Goal: Information Seeking & Learning: Check status

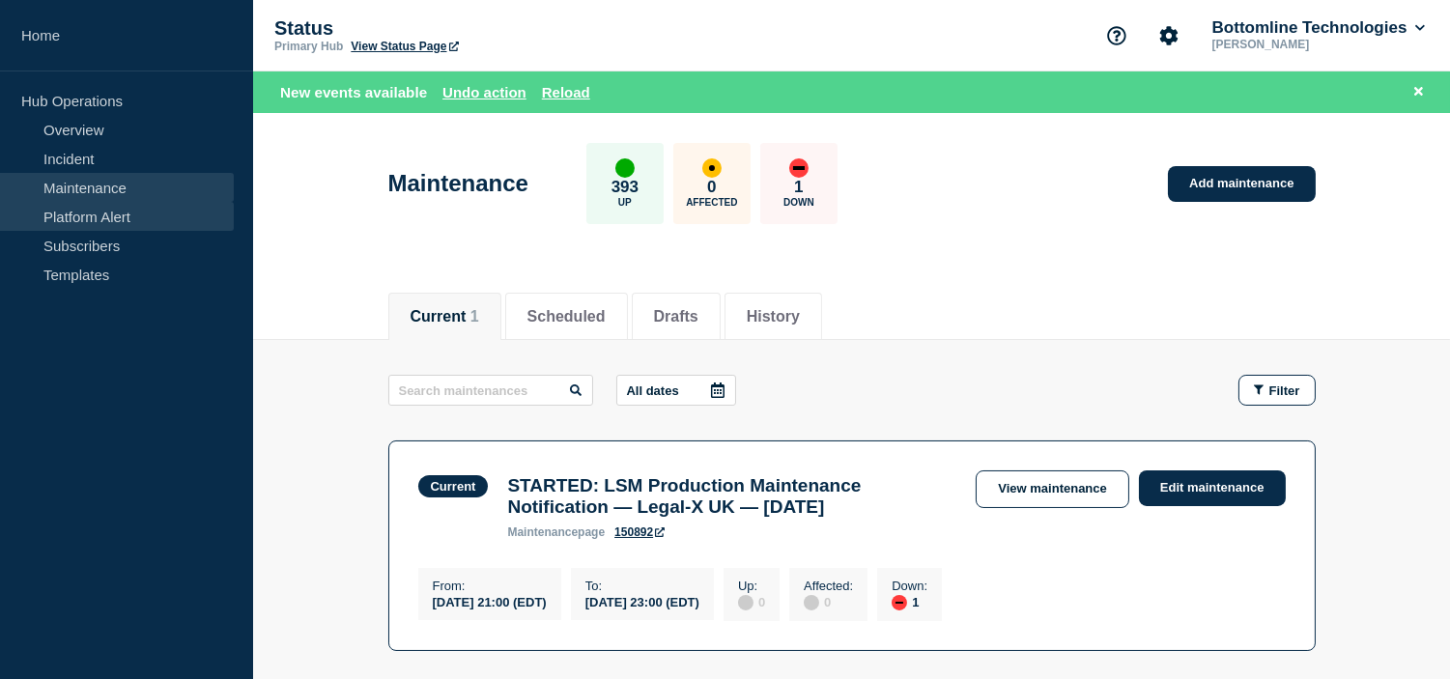
click at [80, 217] on link "Platform Alert" at bounding box center [117, 216] width 234 height 29
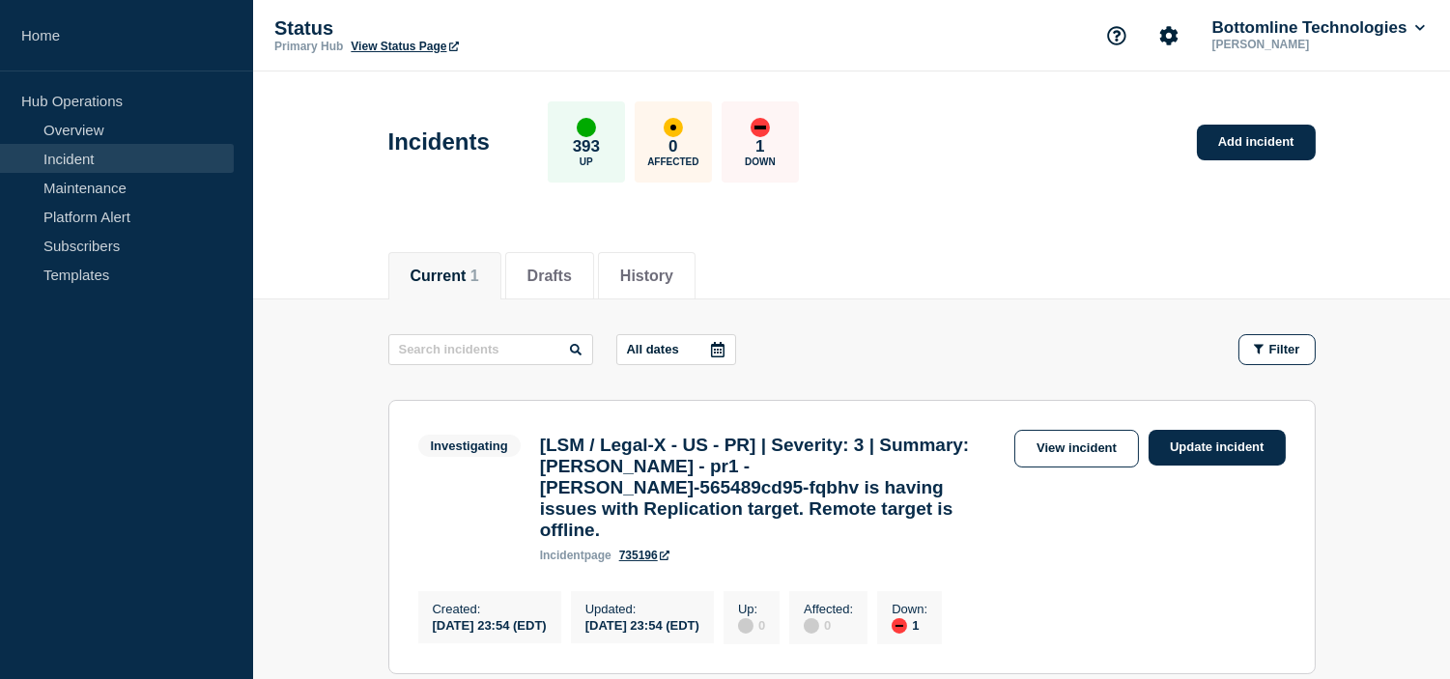
click at [890, 223] on header "Incidents 393 Up 0 Affected 1 Down Add incident" at bounding box center [851, 151] width 1197 height 161
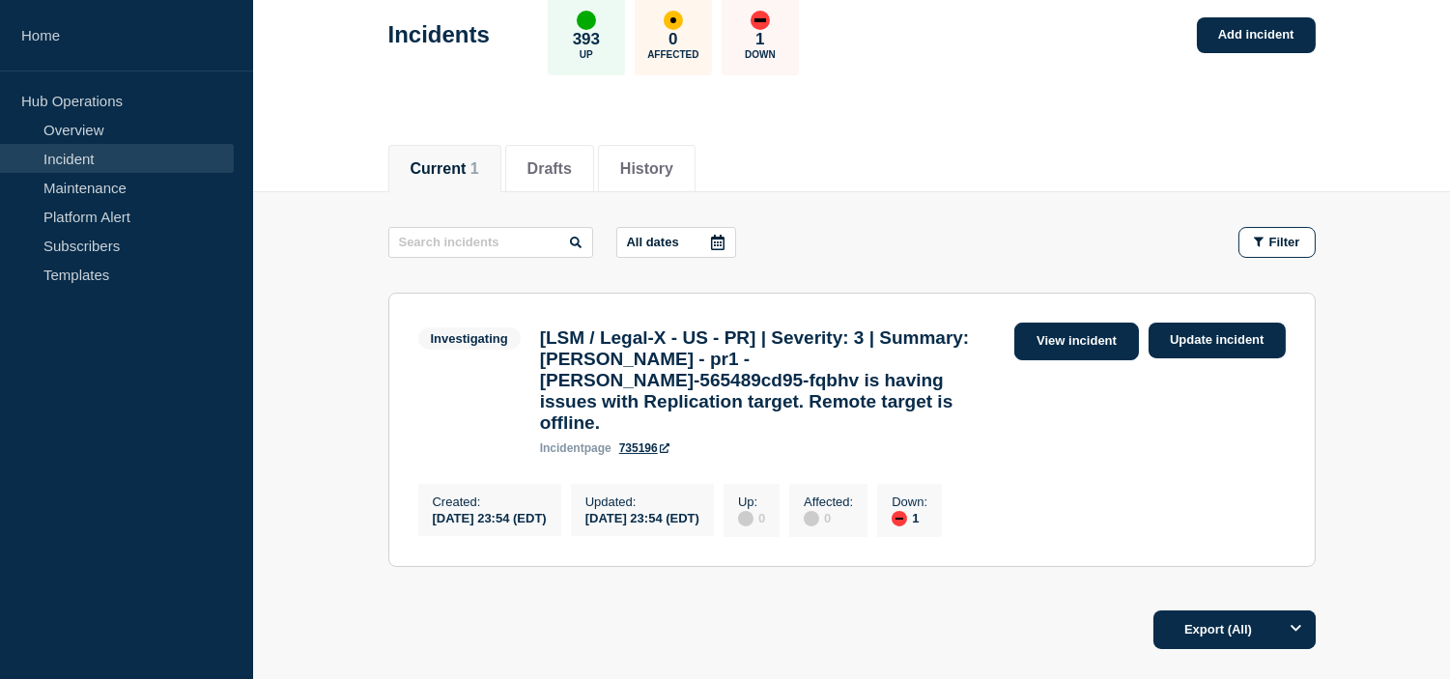
drag, startPoint x: 1213, startPoint y: 344, endPoint x: 1111, endPoint y: 357, distance: 103.3
click at [1213, 344] on link "Update incident" at bounding box center [1217, 341] width 137 height 36
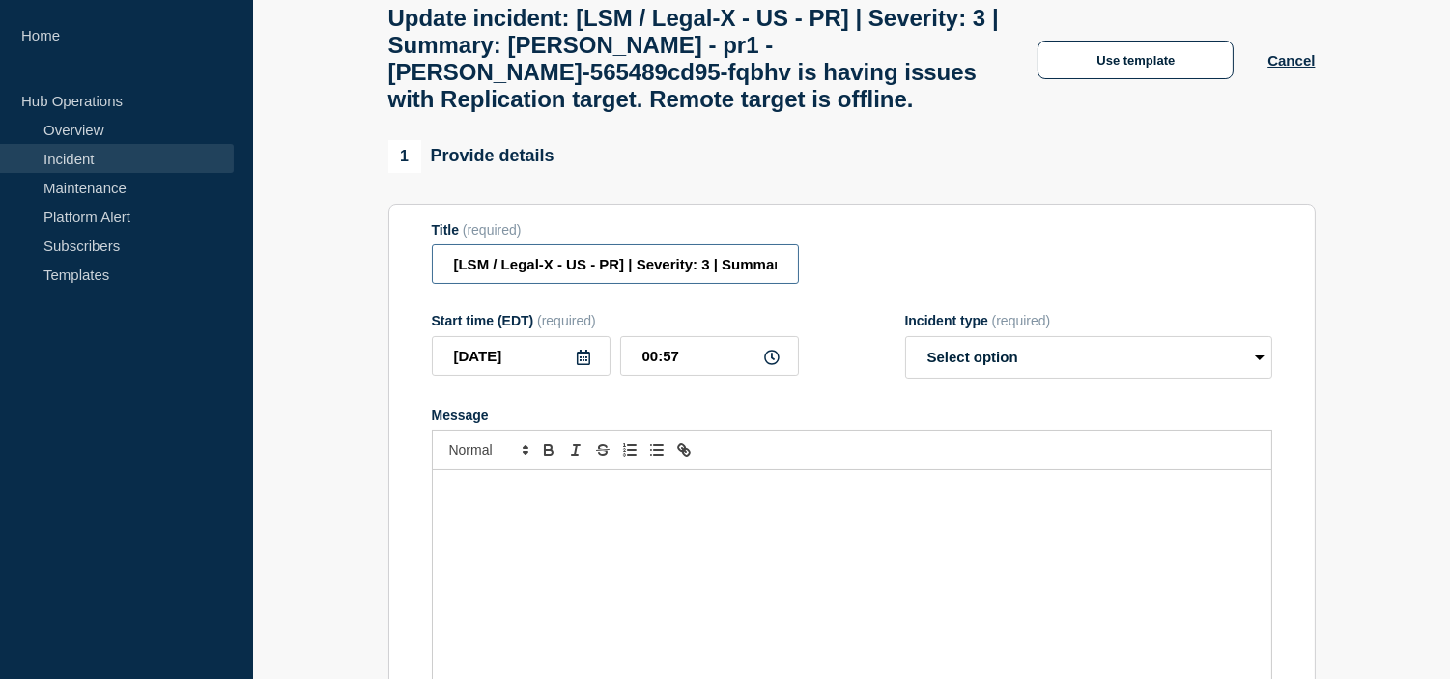
click at [725, 284] on input "[LSM / Legal-X - US - PR] | Severity: 3 | Summary: [PERSON_NAME] - pr1 - [PERSO…" at bounding box center [615, 264] width 367 height 40
paste input "WT-60577"
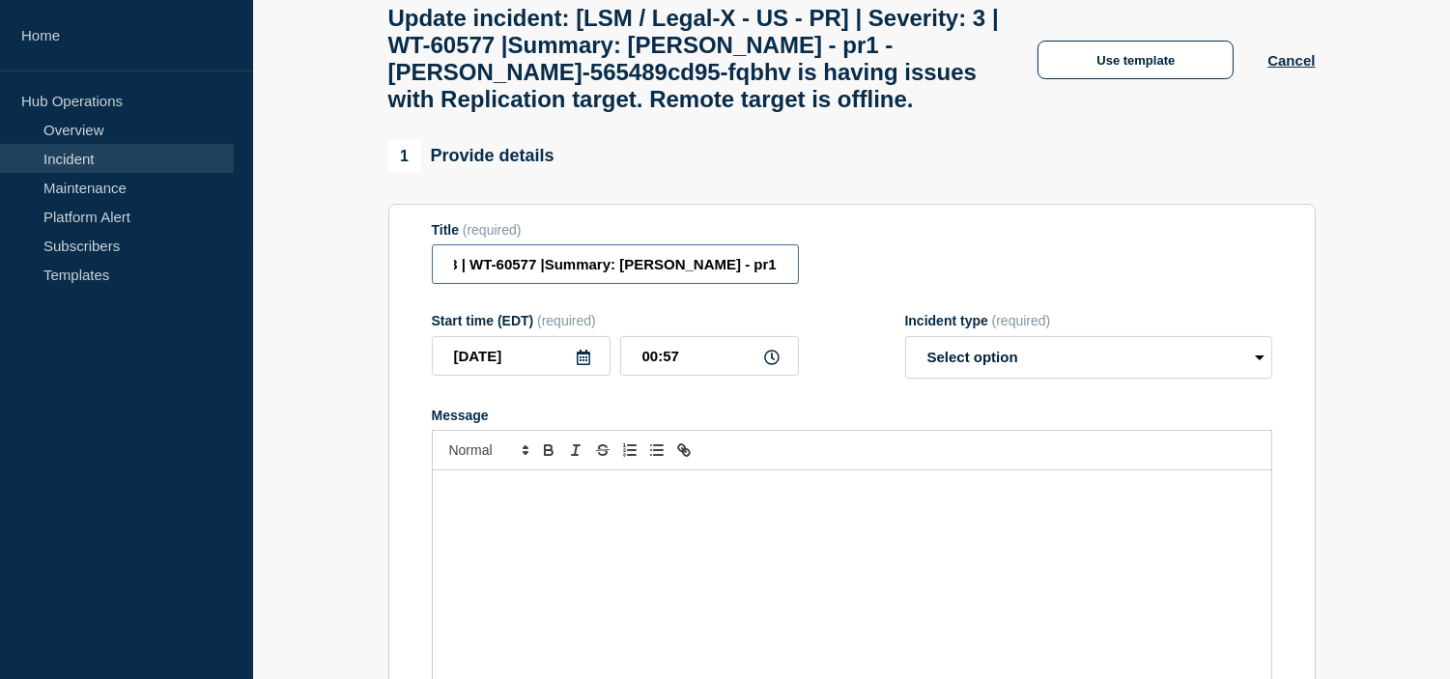
type input "[LSM / Legal-X - US - PR] | Severity: 3 | WT-60577 |Summary: [PERSON_NAME] - pr…"
click at [1080, 379] on select "Select option Investigating Identified Monitoring Resolved" at bounding box center [1088, 357] width 367 height 43
select select "investigating"
click at [905, 359] on select "Select option Investigating Identified Monitoring Resolved" at bounding box center [1088, 357] width 367 height 43
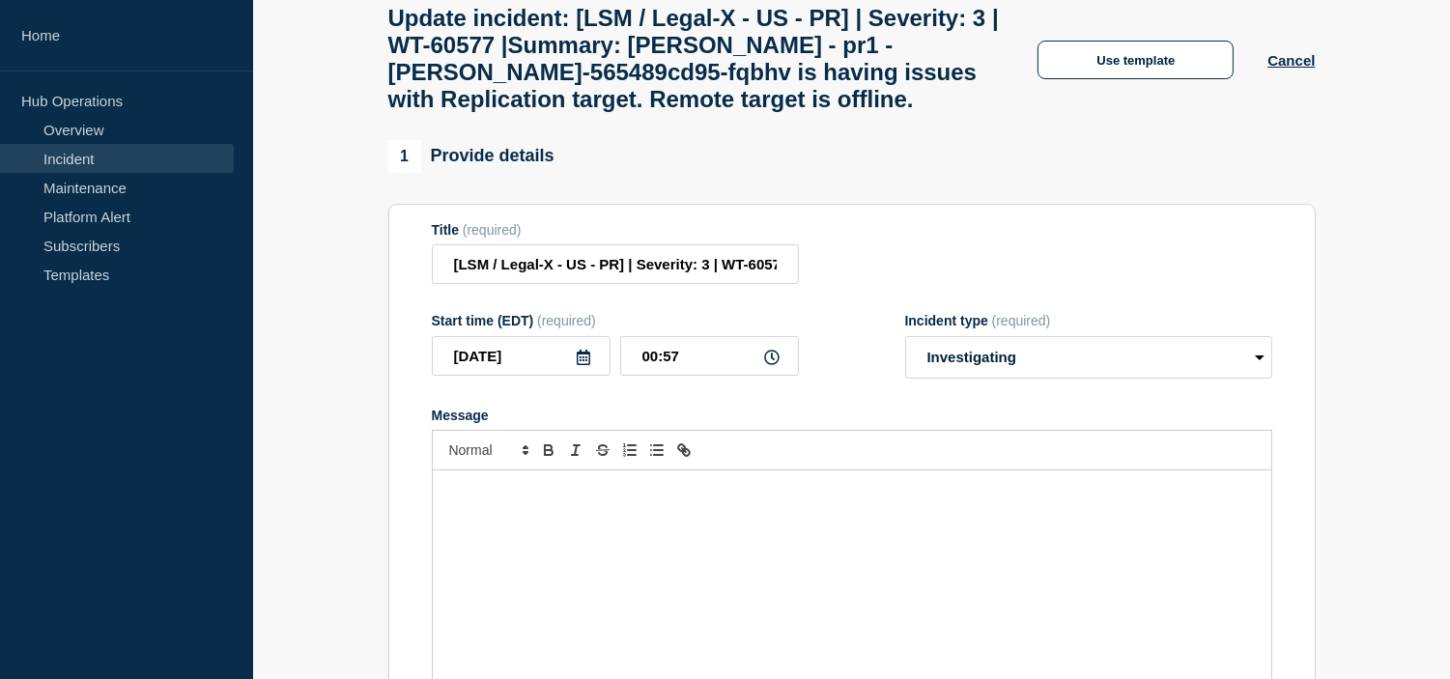
click at [853, 422] on form "Title (required) [LSM / Legal-X - US - PR] | Severity: 3 | WT-60577 |Summary: […" at bounding box center [852, 463] width 840 height 482
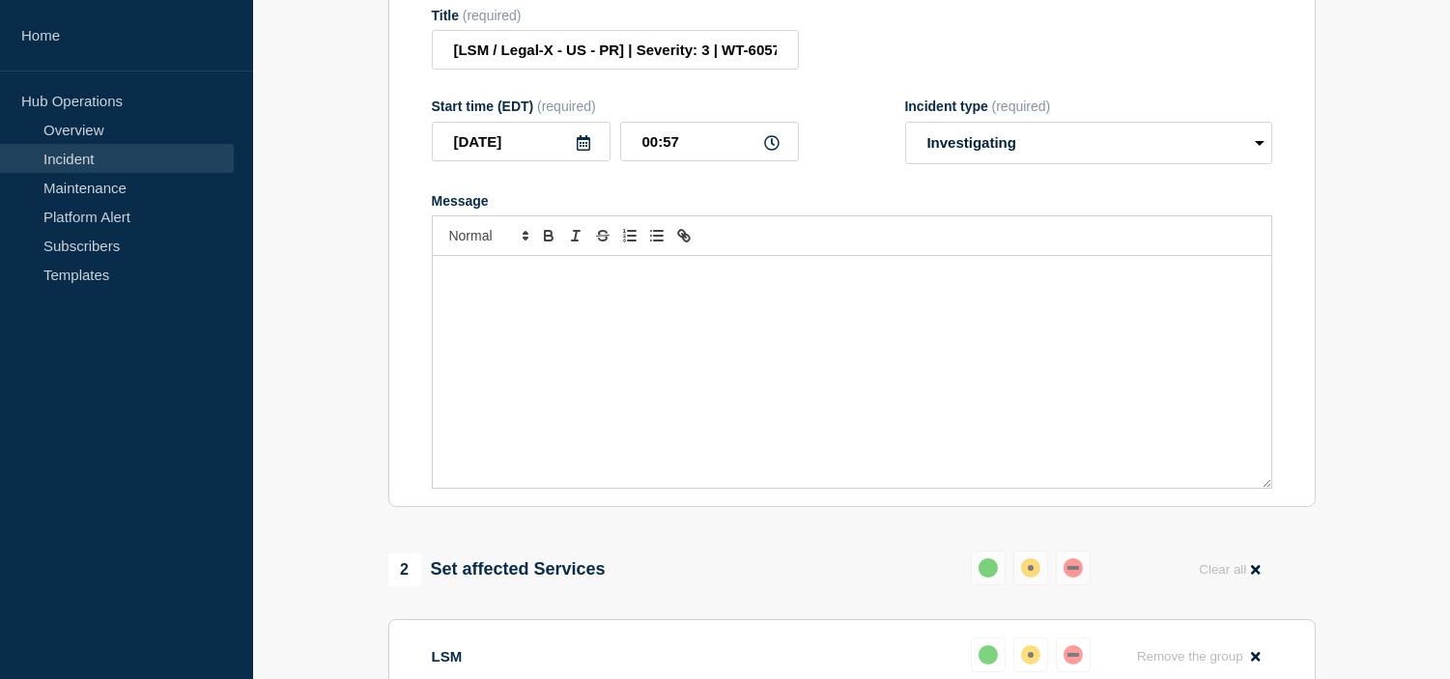
click at [603, 321] on div "Message" at bounding box center [852, 372] width 839 height 232
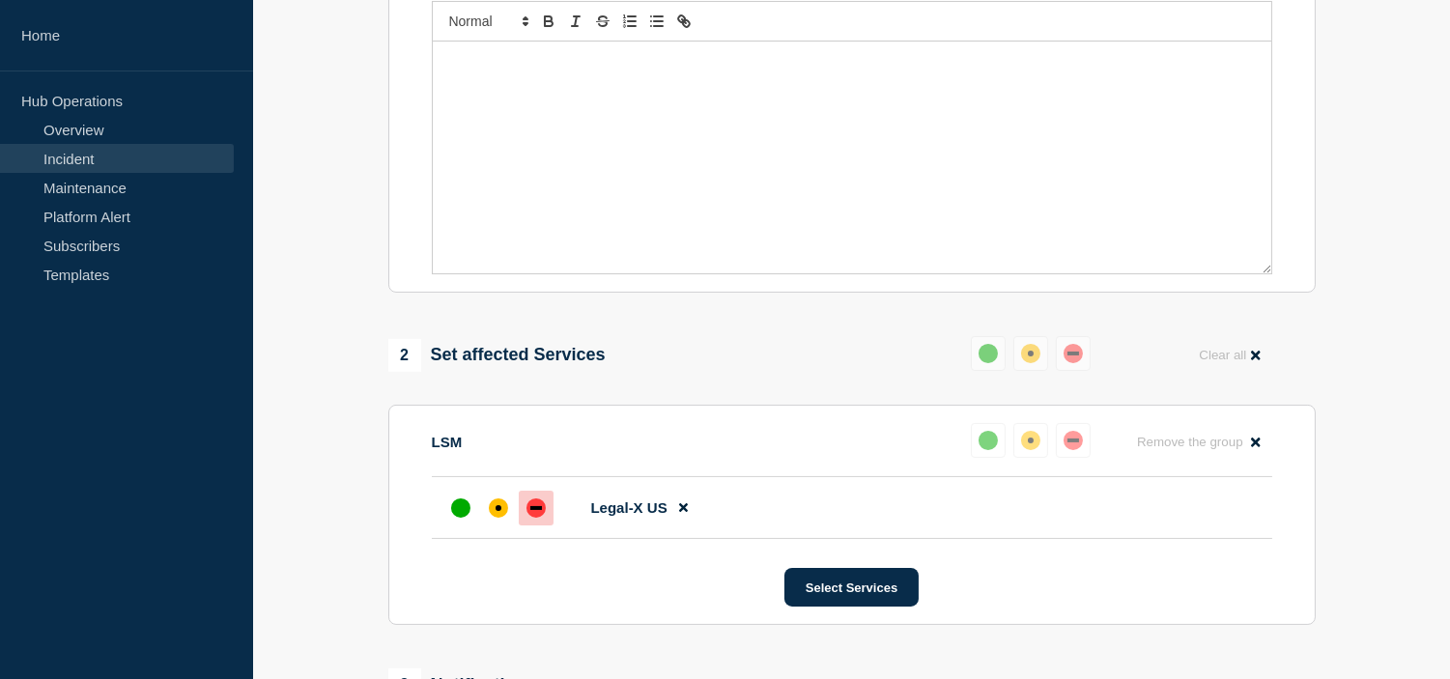
scroll to position [751, 0]
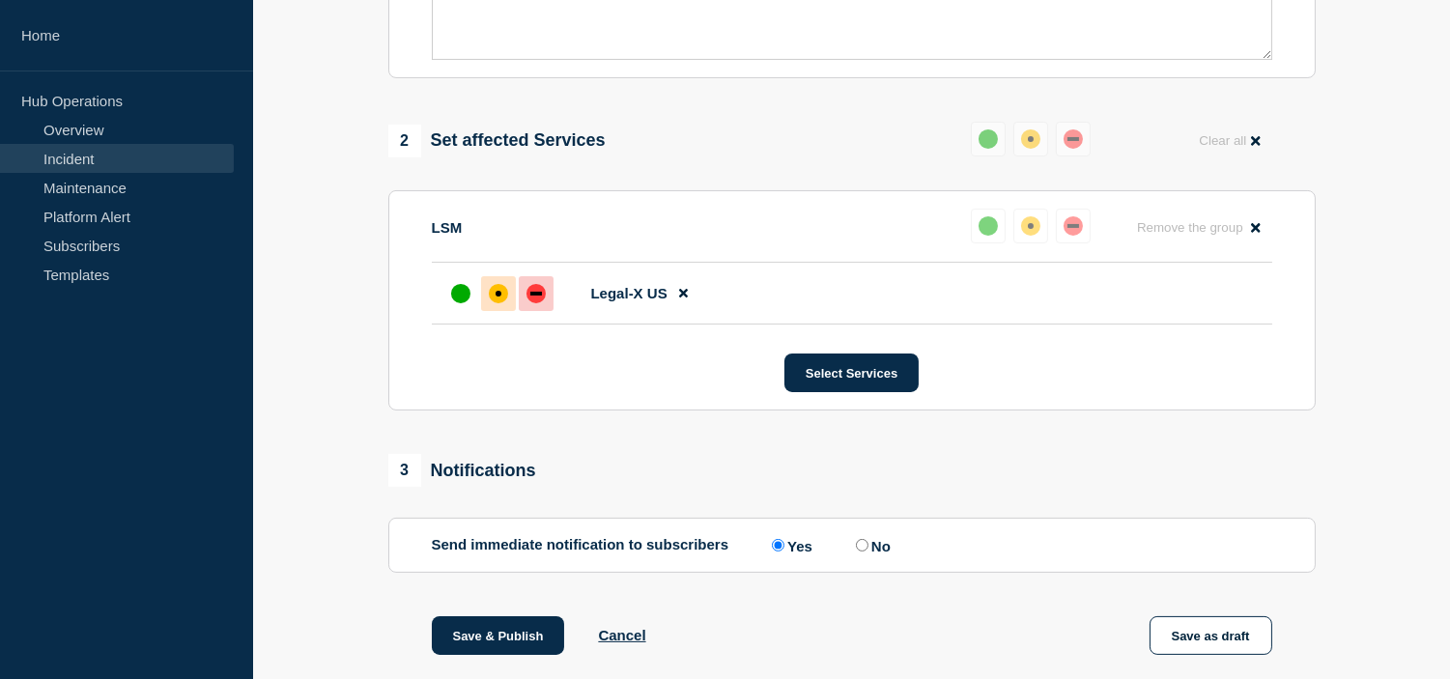
click at [506, 303] on div "affected" at bounding box center [498, 293] width 19 height 19
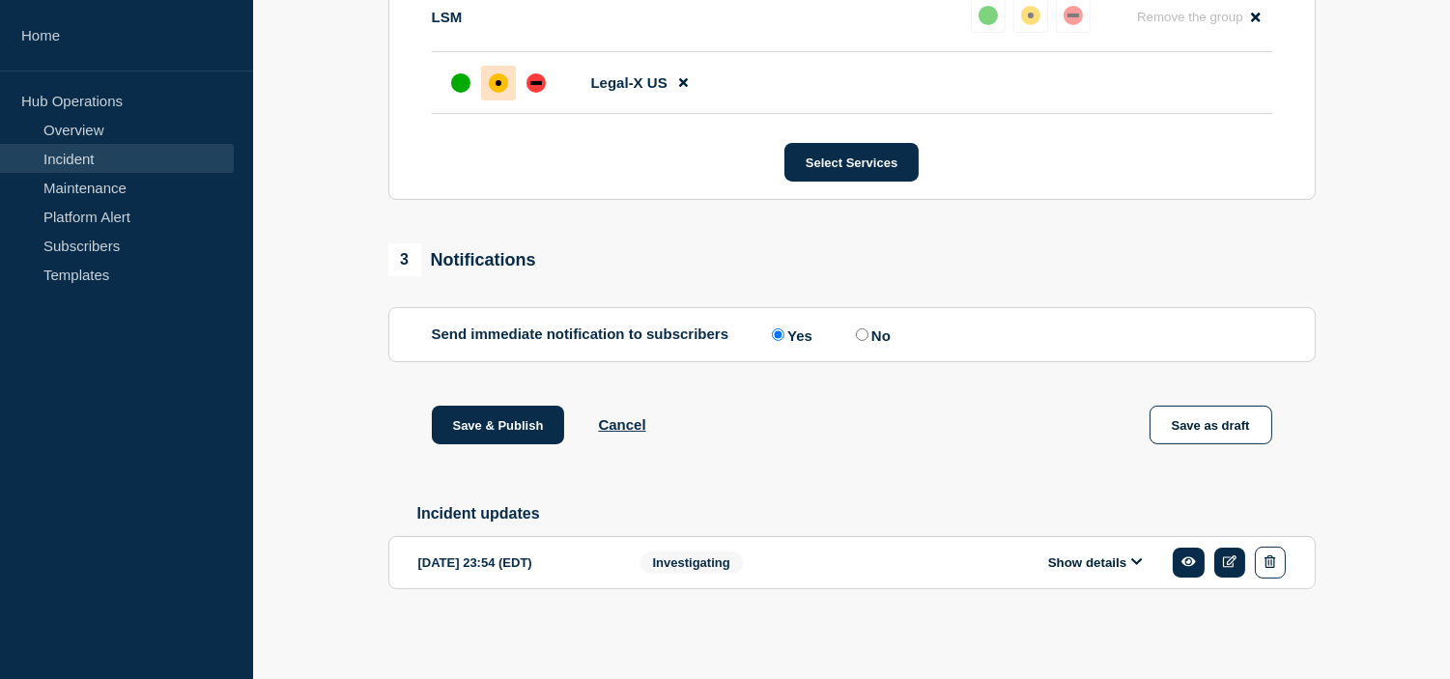
scroll to position [990, 0]
click at [1064, 561] on button "Show details" at bounding box center [1095, 562] width 106 height 16
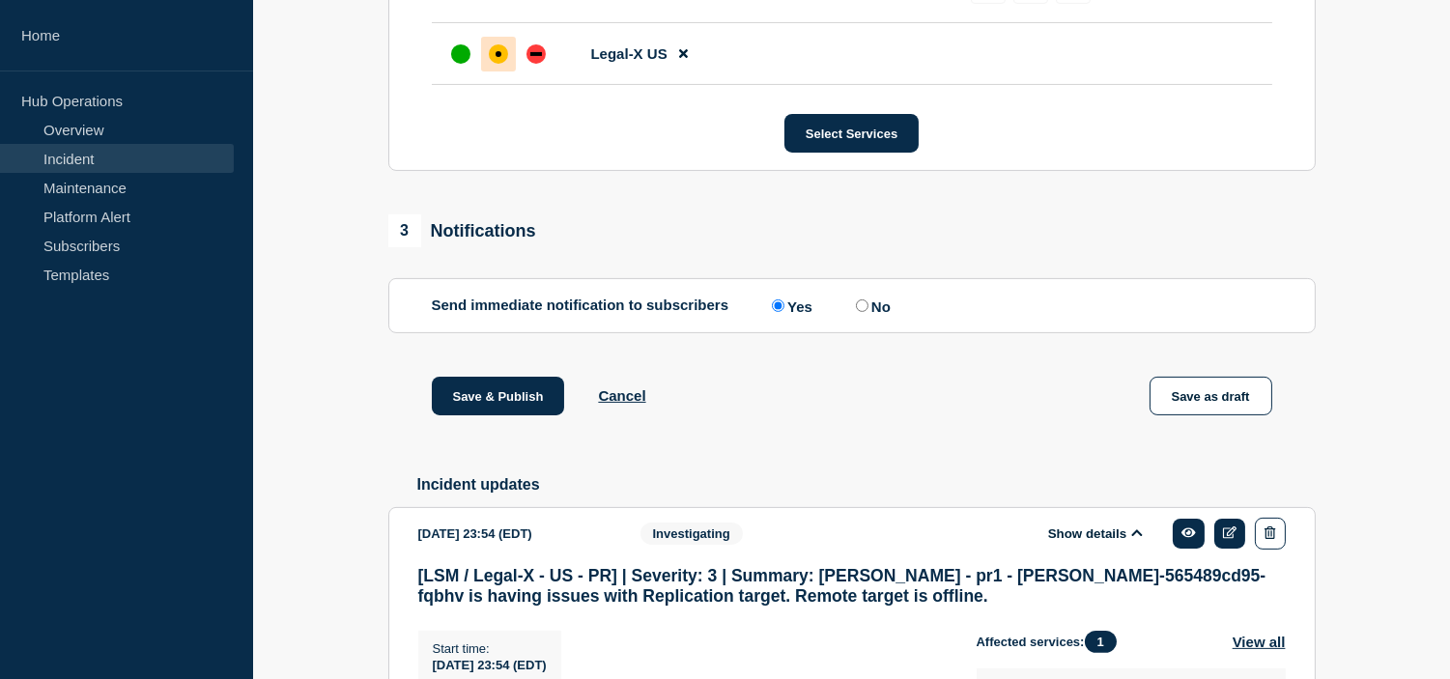
scroll to position [1343, 0]
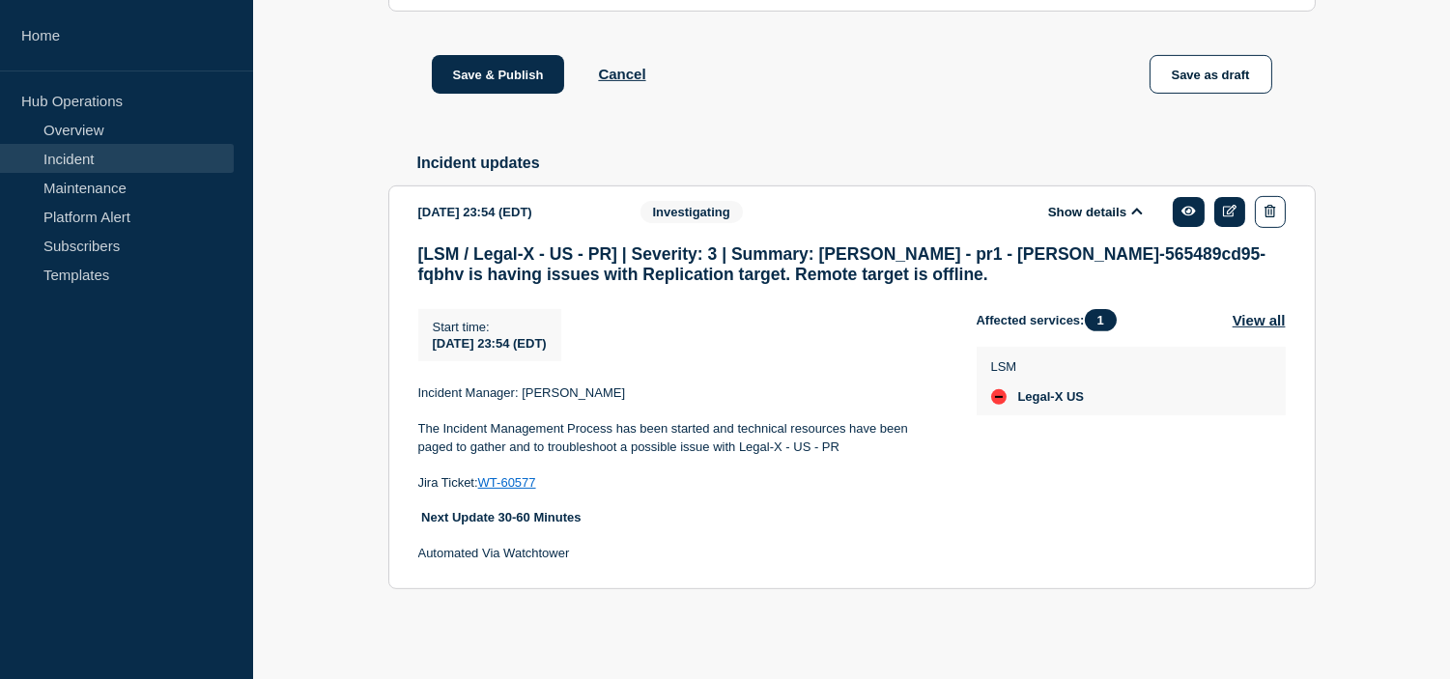
drag, startPoint x: 852, startPoint y: 442, endPoint x: 417, endPoint y: 426, distance: 435.0
click at [418, 426] on p "The Incident Management Process has been started and technical resources have b…" at bounding box center [681, 438] width 527 height 36
copy p "The Incident Management Process has been started and technical resources have b…"
click at [605, 568] on div "[LSM / Legal-X - US - PR] | Severity: 3 | Summary: [PERSON_NAME] - pr1 - [PERSO…" at bounding box center [851, 411] width 867 height 334
drag, startPoint x: 586, startPoint y: 520, endPoint x: 421, endPoint y: 423, distance: 191.4
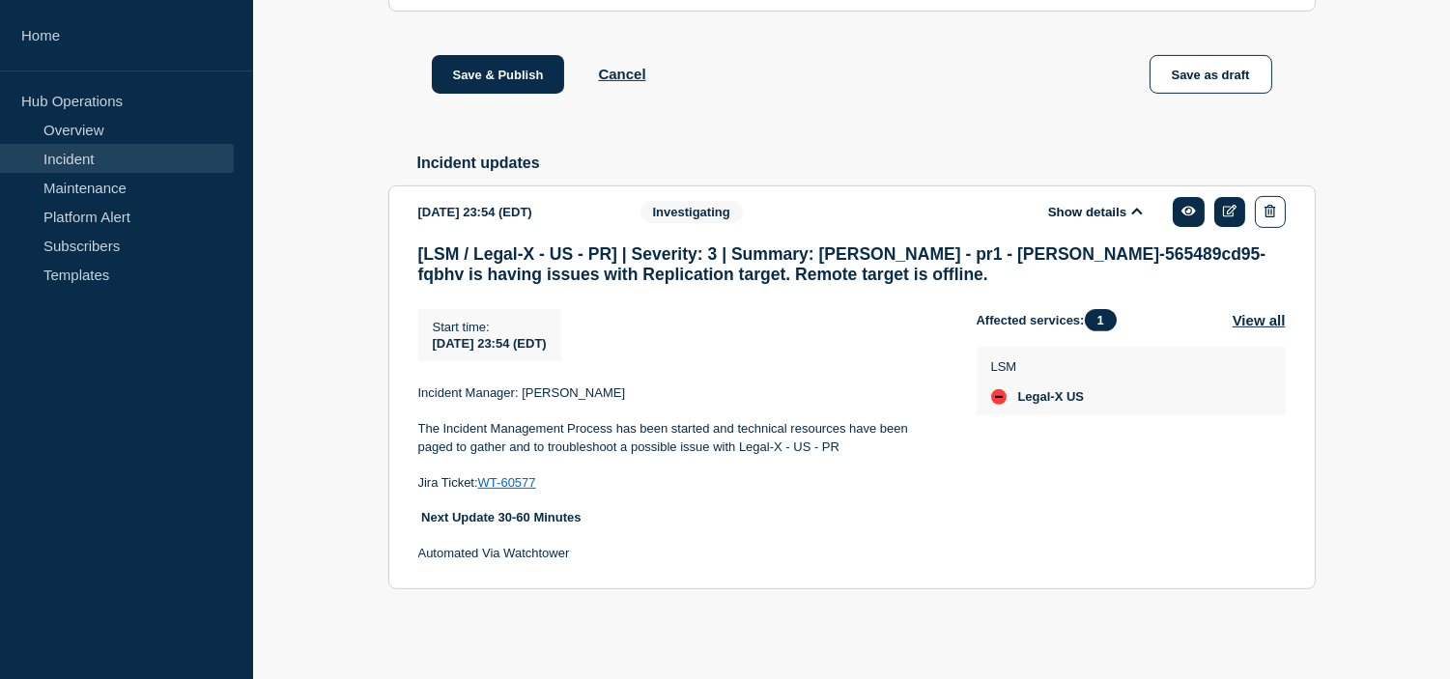
click at [421, 423] on div "Incident Manager: [PERSON_NAME] The Incident Management Process has been starte…" at bounding box center [681, 473] width 527 height 179
copy div "The Incident Management Process has been started and technical resources have b…"
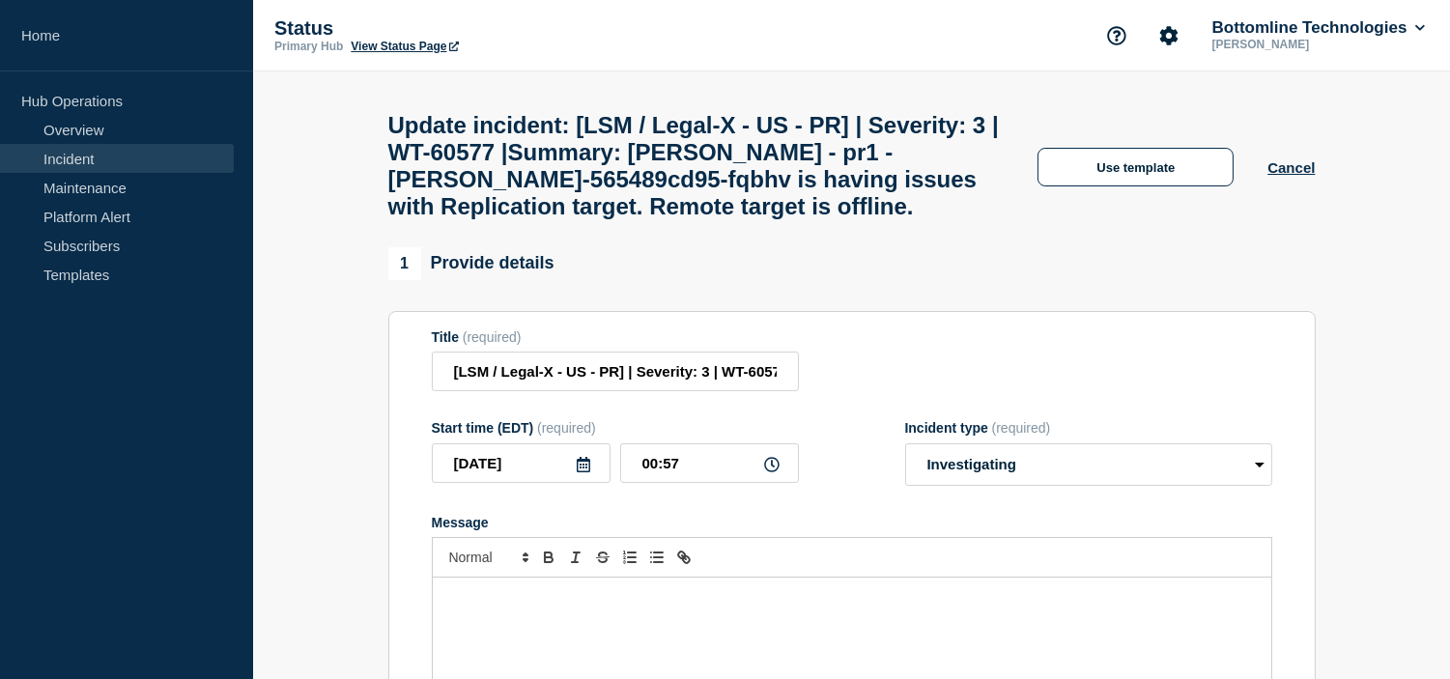
scroll to position [322, 0]
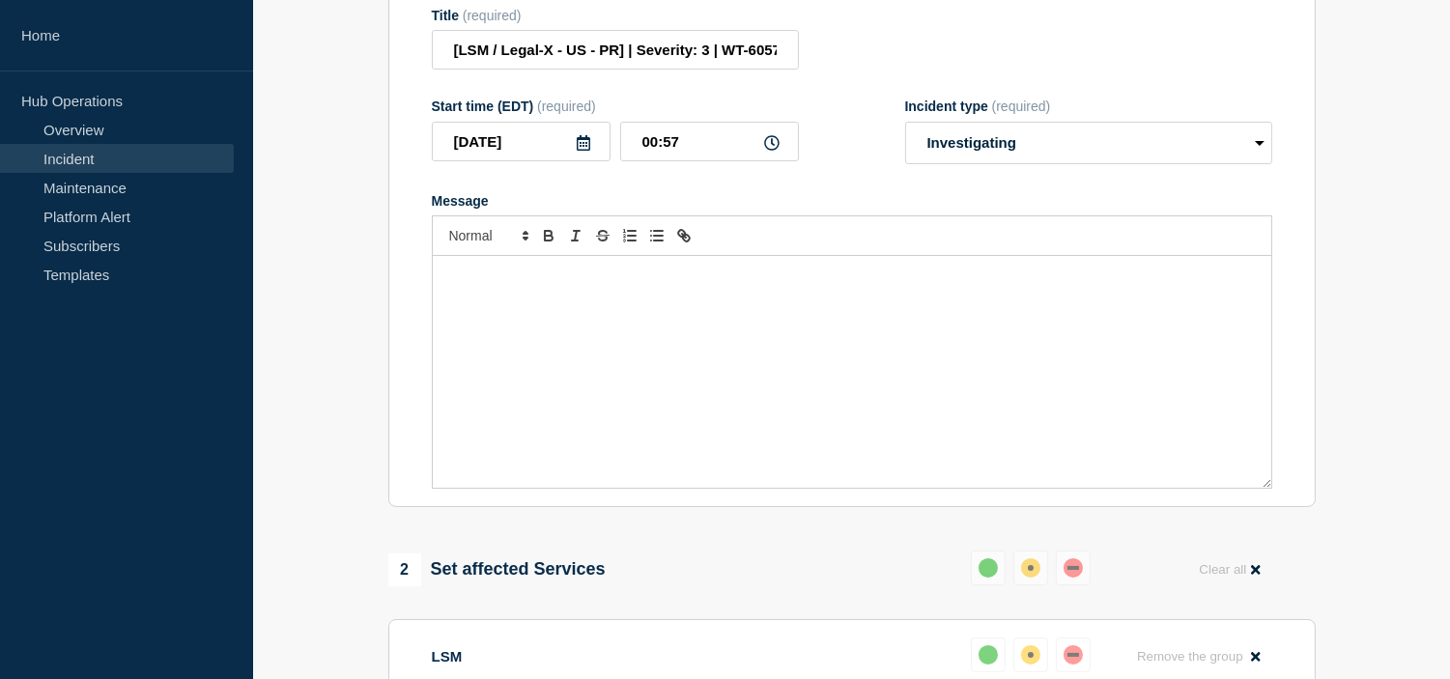
click at [515, 325] on div "Message" at bounding box center [852, 372] width 839 height 232
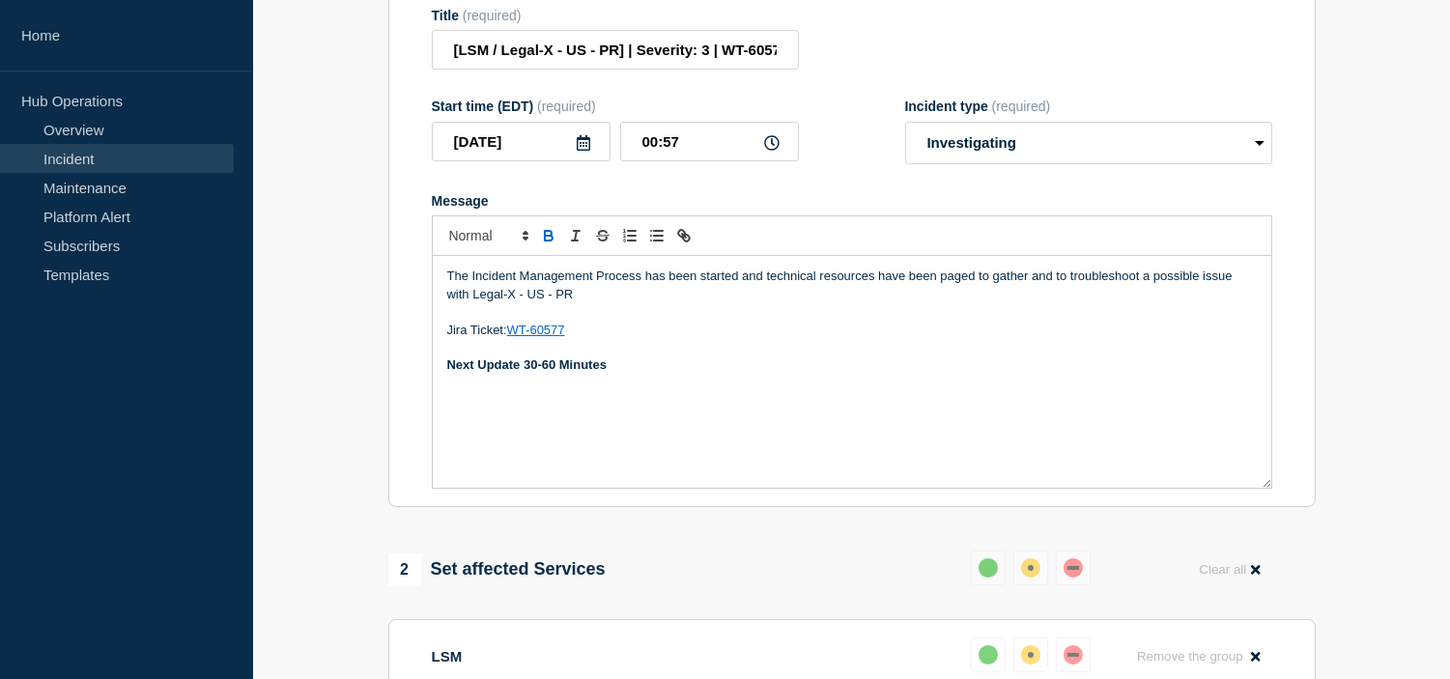
click at [441, 296] on div "The Incident Management Process has been started and technical resources have b…" at bounding box center [852, 372] width 839 height 232
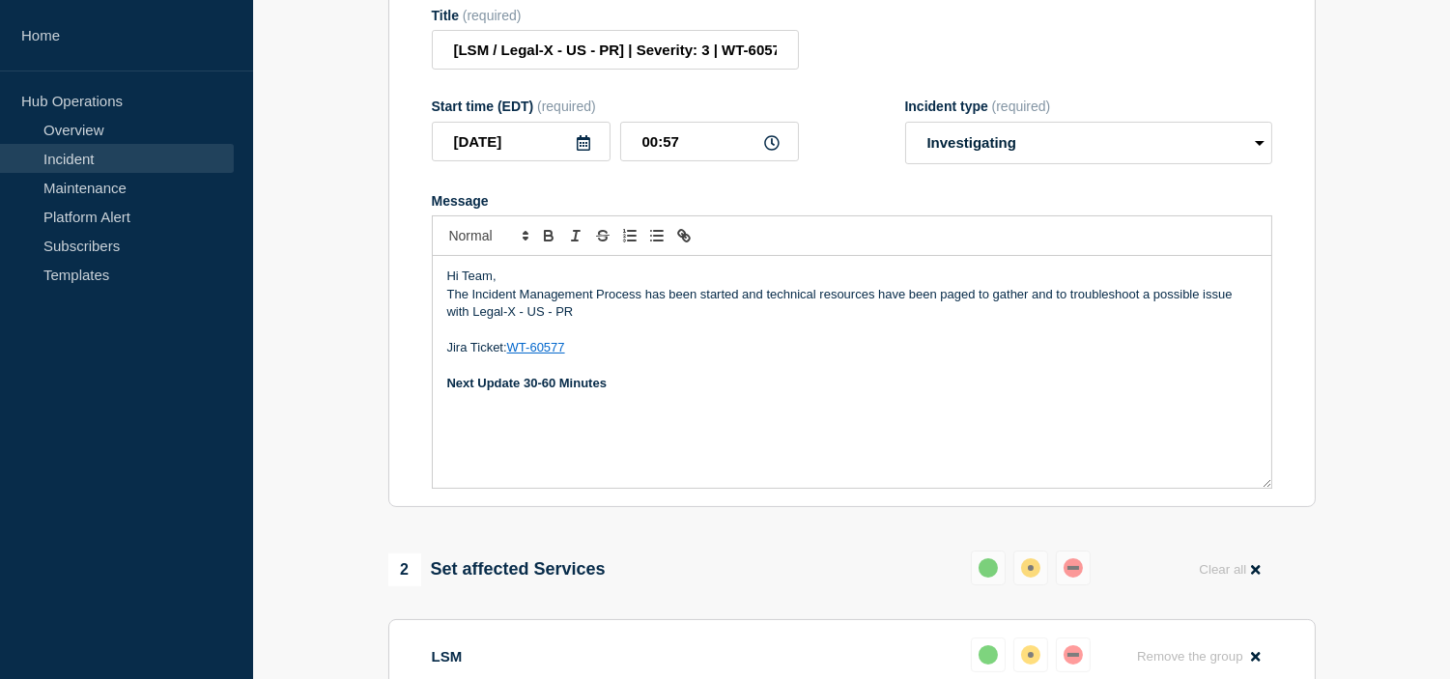
click at [448, 311] on p "The Incident Management Process has been started and technical resources have b…" at bounding box center [852, 304] width 810 height 36
click at [442, 314] on div "Hi Team, Received Bytes for Replication graph is at 0The Incident Management Pr…" at bounding box center [852, 372] width 839 height 232
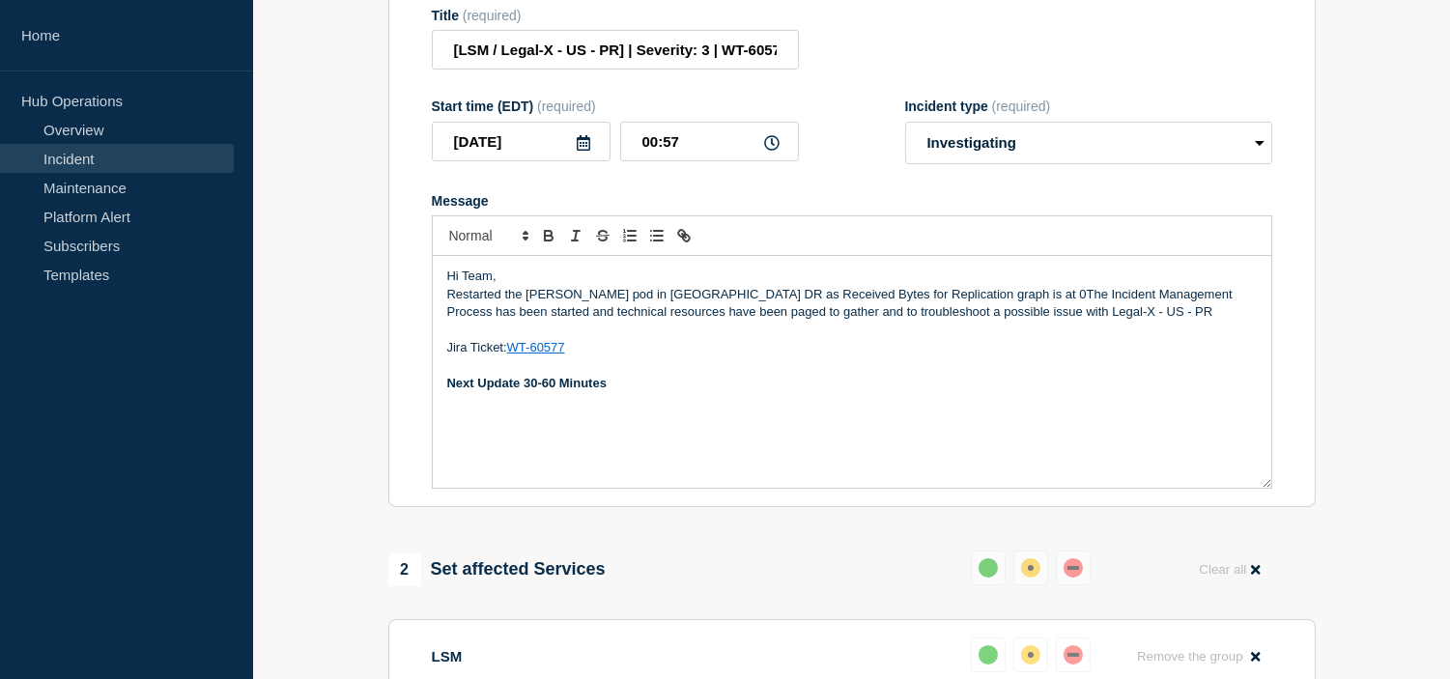
click at [899, 313] on p "Restarted the [PERSON_NAME] pod in [GEOGRAPHIC_DATA] DR as Received Bytes for R…" at bounding box center [852, 304] width 810 height 36
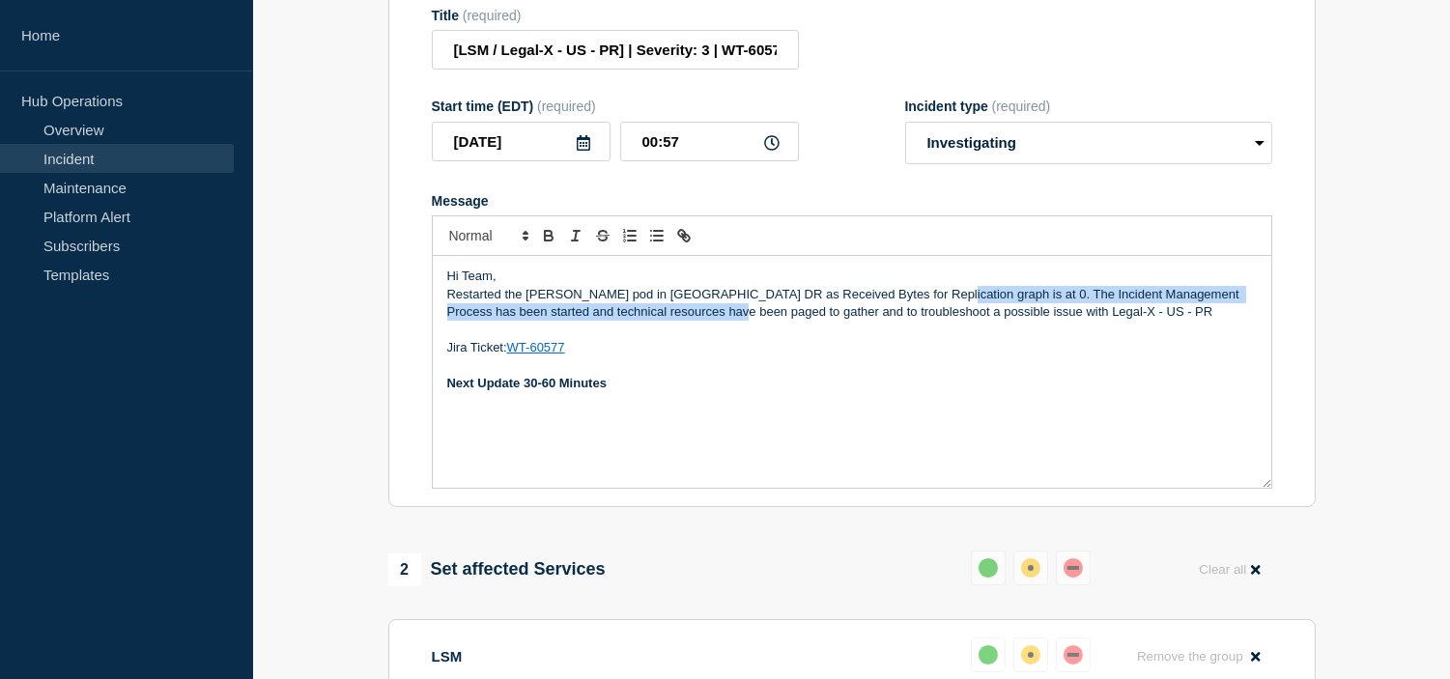
click at [711, 322] on p "Restarted the [PERSON_NAME] pod in [GEOGRAPHIC_DATA] DR as Received Bytes for R…" at bounding box center [852, 304] width 810 height 36
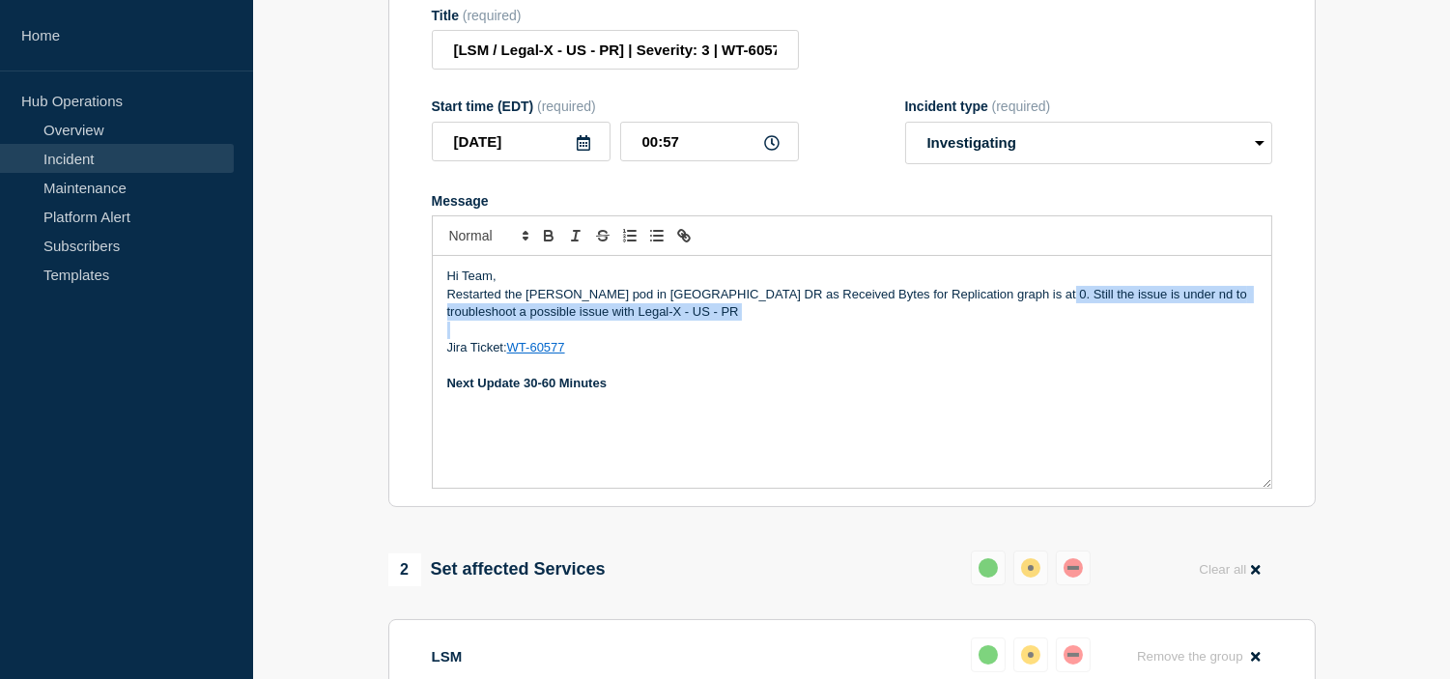
drag, startPoint x: 999, startPoint y: 317, endPoint x: 1022, endPoint y: 344, distance: 35.6
click at [1022, 344] on div "Hi Team, Restarted the [PERSON_NAME] pod in [GEOGRAPHIC_DATA] DR as Received By…" at bounding box center [852, 372] width 839 height 232
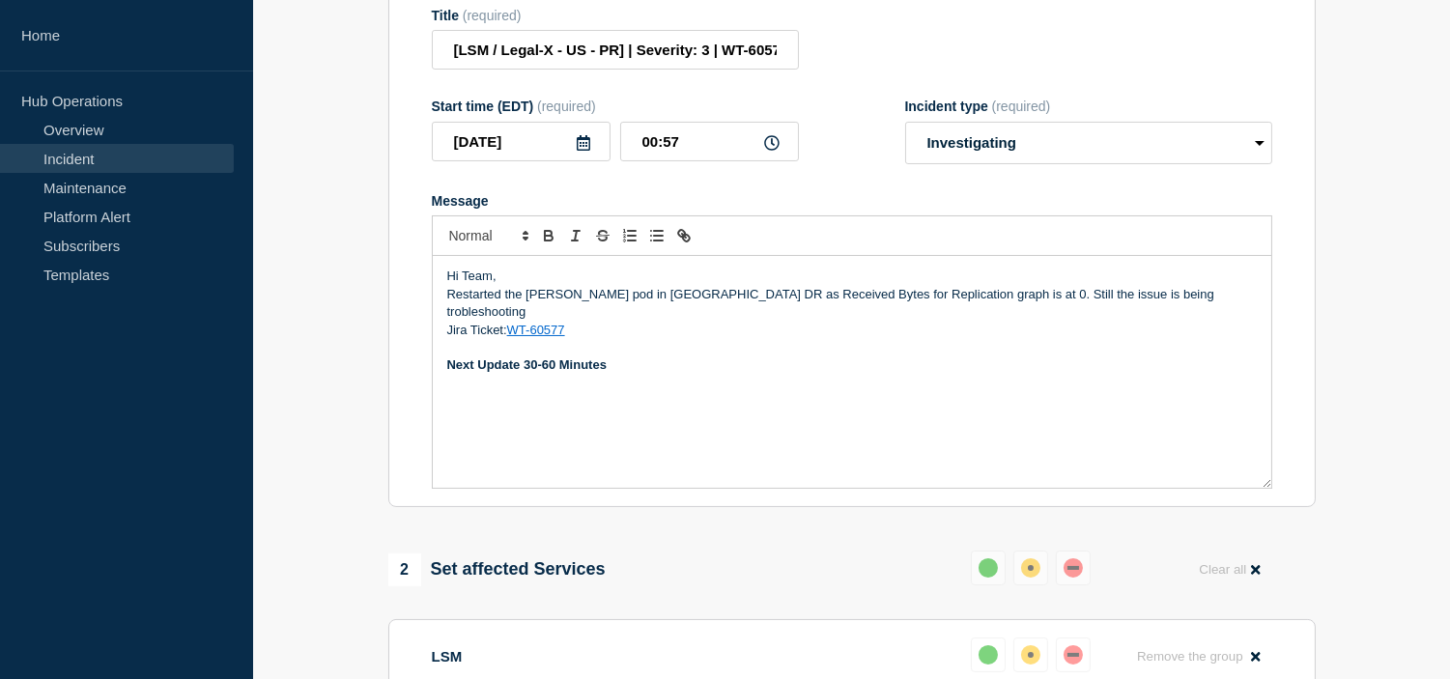
click at [950, 313] on p "Restarted the [PERSON_NAME] pod in [GEOGRAPHIC_DATA] DR as Received Bytes for R…" at bounding box center [852, 304] width 810 height 36
click at [902, 317] on p "Restarted the [PERSON_NAME] pod in [GEOGRAPHIC_DATA] DR as Received Bytes for R…" at bounding box center [852, 304] width 810 height 36
click at [908, 315] on p "Restarted the [PERSON_NAME] pod in [GEOGRAPHIC_DATA] DR as Received Bytes for R…" at bounding box center [852, 304] width 810 height 36
click at [1122, 314] on p "Restarted the [PERSON_NAME] pod in [GEOGRAPHIC_DATA] DR as Received Bytes for R…" at bounding box center [852, 304] width 810 height 36
click at [1173, 309] on p "Restarted the [PERSON_NAME] pod in [GEOGRAPHIC_DATA] DR as Received Bytes for R…" at bounding box center [852, 304] width 810 height 36
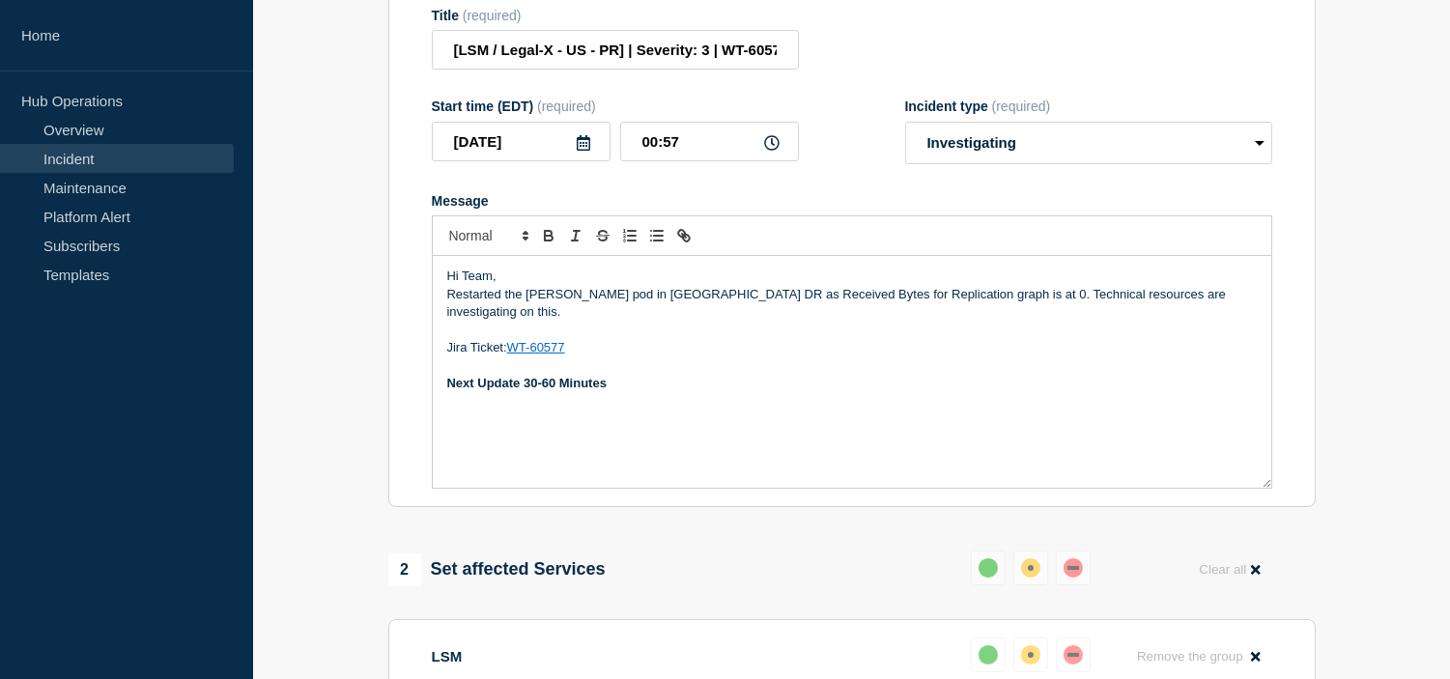
click at [591, 285] on p "Hi Team," at bounding box center [852, 276] width 810 height 17
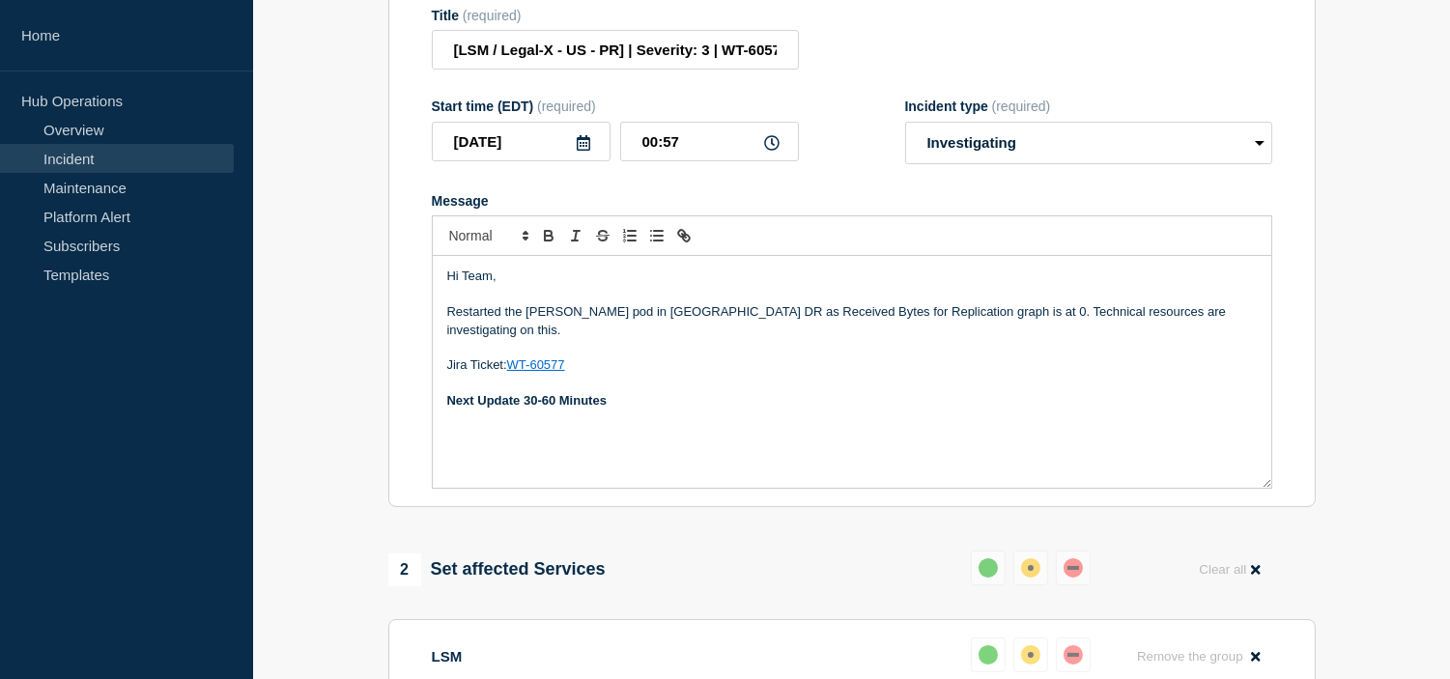
click at [447, 335] on p "Restarted the [PERSON_NAME] pod in [GEOGRAPHIC_DATA] DR as Received Bytes for R…" at bounding box center [852, 321] width 810 height 36
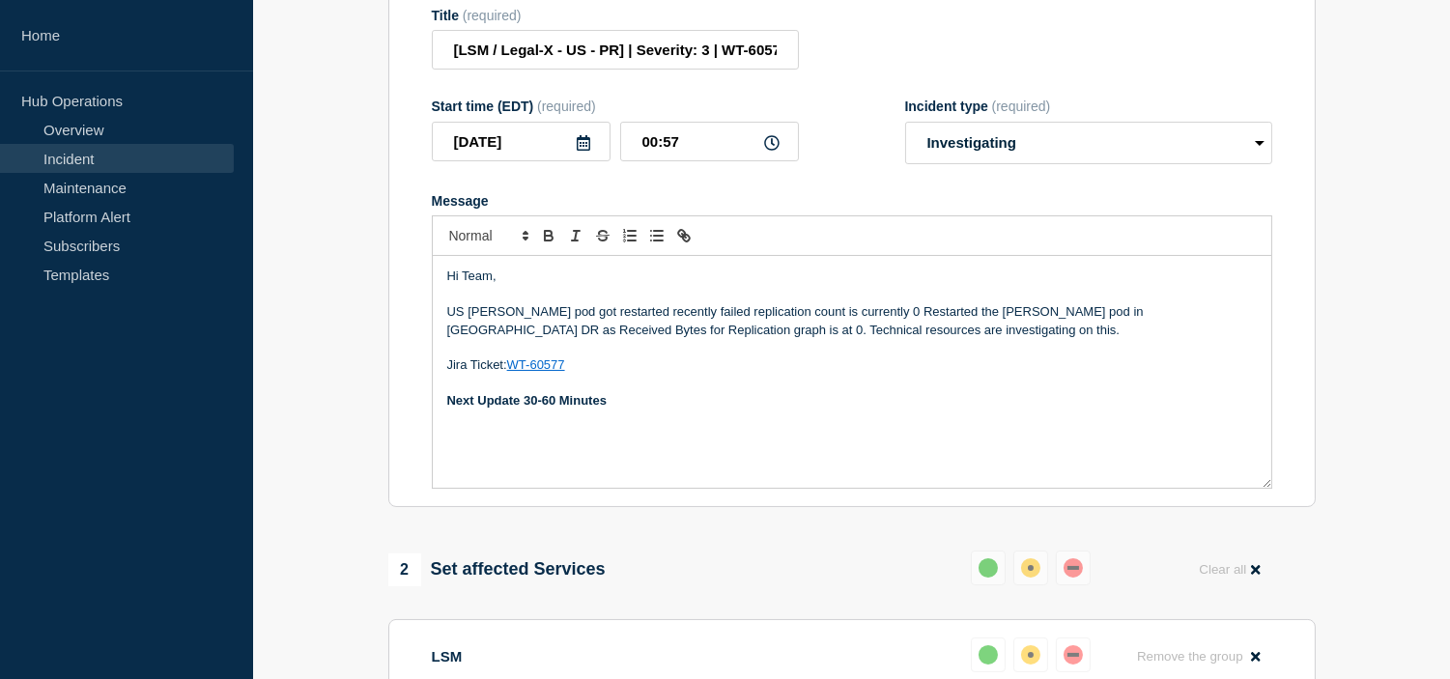
click at [668, 336] on p "US [PERSON_NAME] pod got restarted recently failed replication count is current…" at bounding box center [852, 321] width 810 height 36
click at [896, 339] on p "US [PERSON_NAME] pod got restarted recently and failed replication count is cur…" at bounding box center [852, 321] width 810 height 36
click at [1123, 334] on p "US [PERSON_NAME] pod got restarted recently and failed replication count is cur…" at bounding box center [852, 321] width 810 height 36
click at [1176, 331] on p "US [PERSON_NAME] pod got restarted recently and failed replication count is cur…" at bounding box center [852, 321] width 810 height 36
click at [847, 339] on p "US [PERSON_NAME] pod got restarted recently and failed replication count is cur…" at bounding box center [852, 321] width 810 height 36
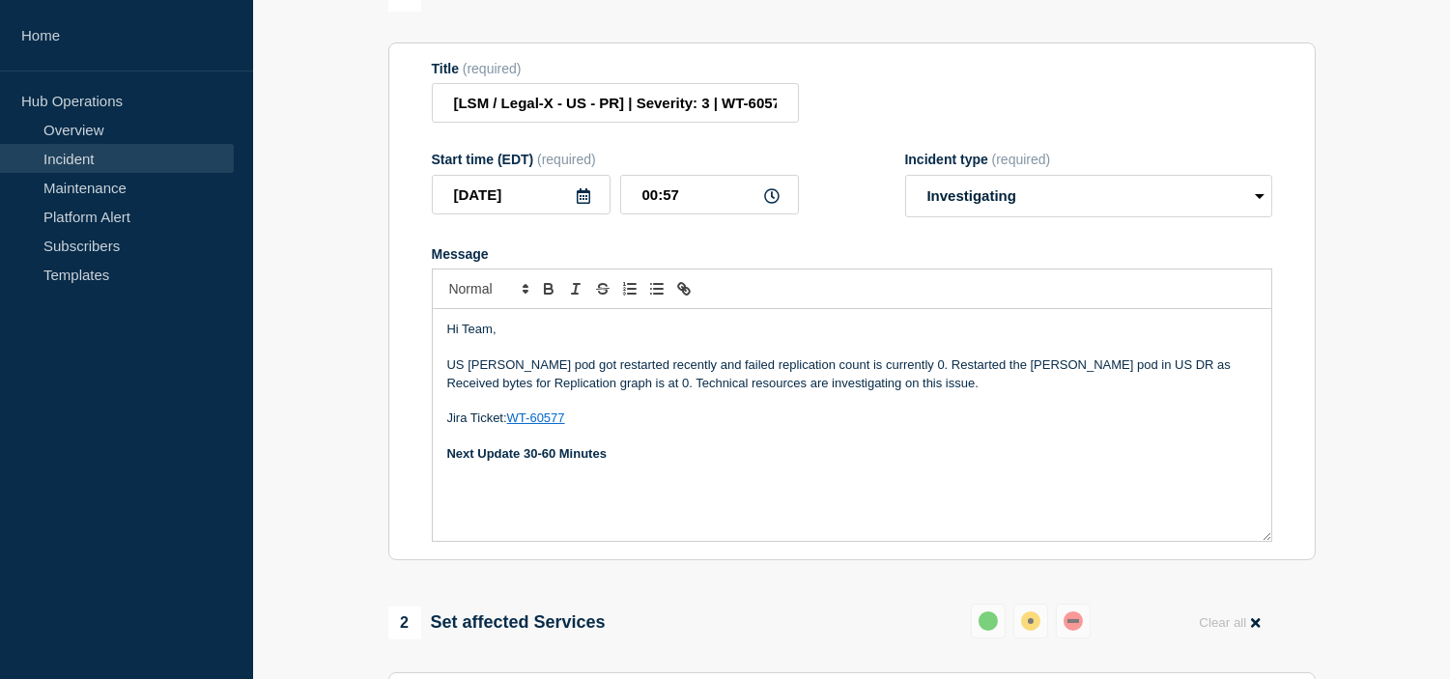
scroll to position [913, 0]
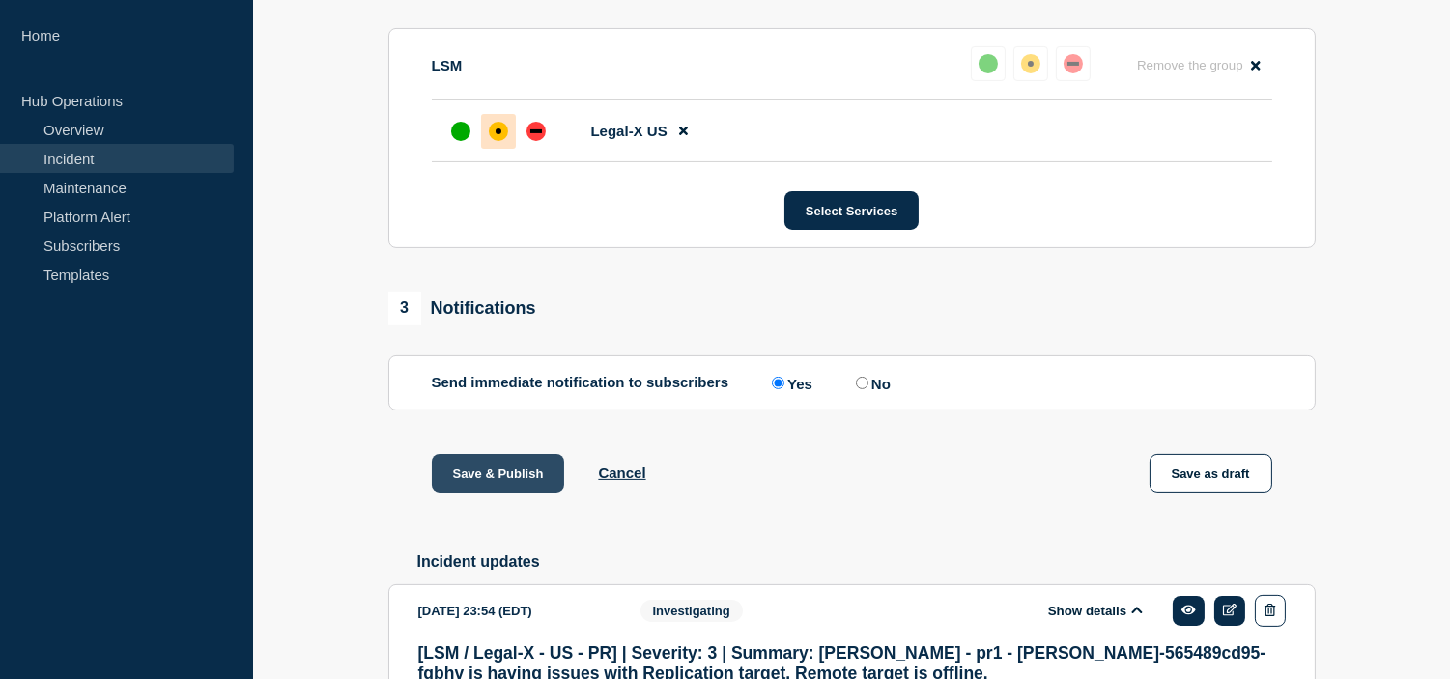
click at [500, 493] on button "Save & Publish" at bounding box center [498, 473] width 133 height 39
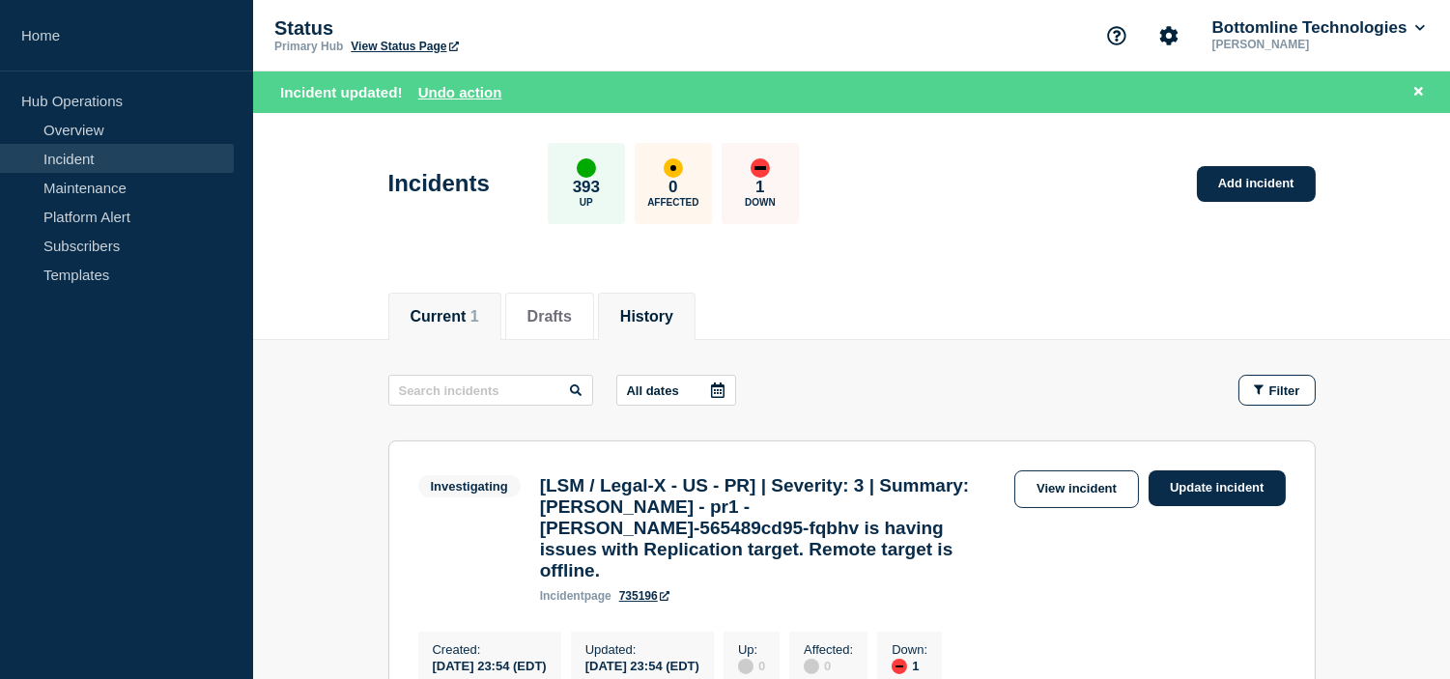
click at [674, 326] on li "History" at bounding box center [647, 316] width 98 height 47
click at [679, 386] on p "All dates" at bounding box center [653, 391] width 52 height 14
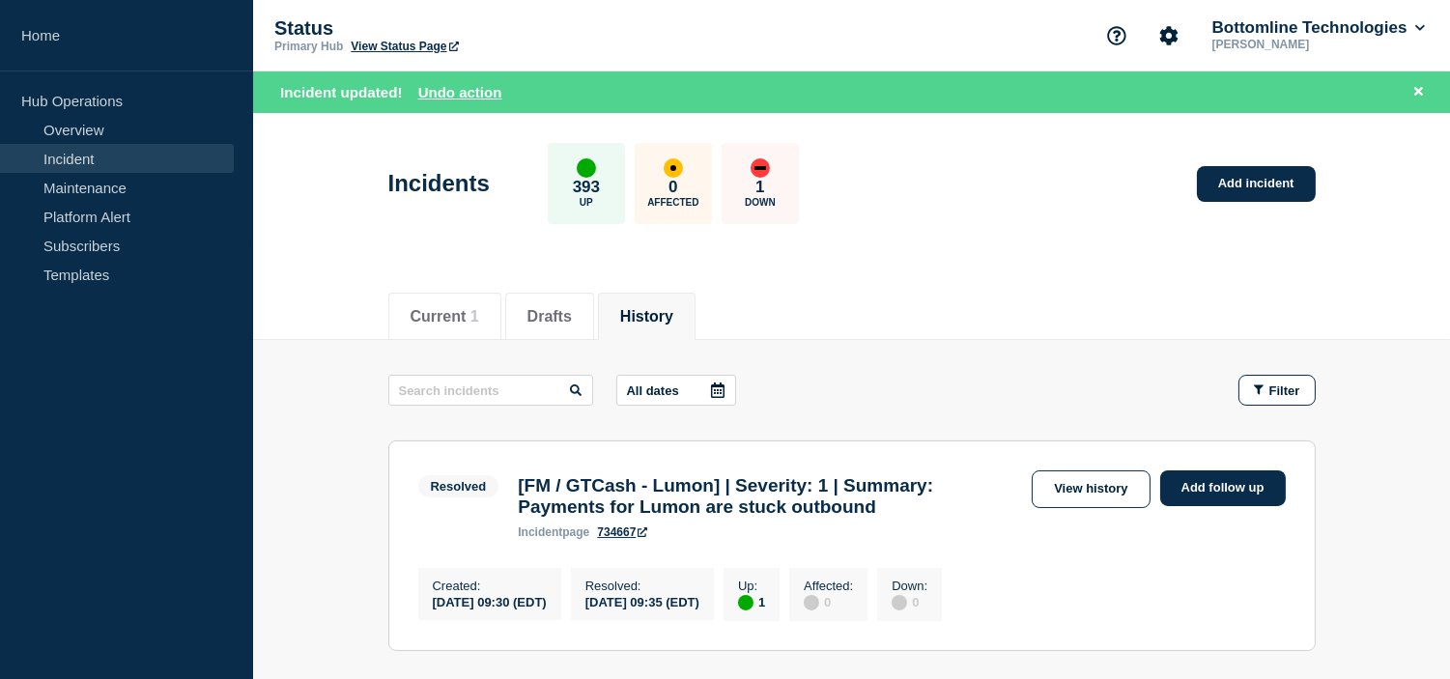
click at [708, 397] on button "All dates" at bounding box center [676, 390] width 120 height 31
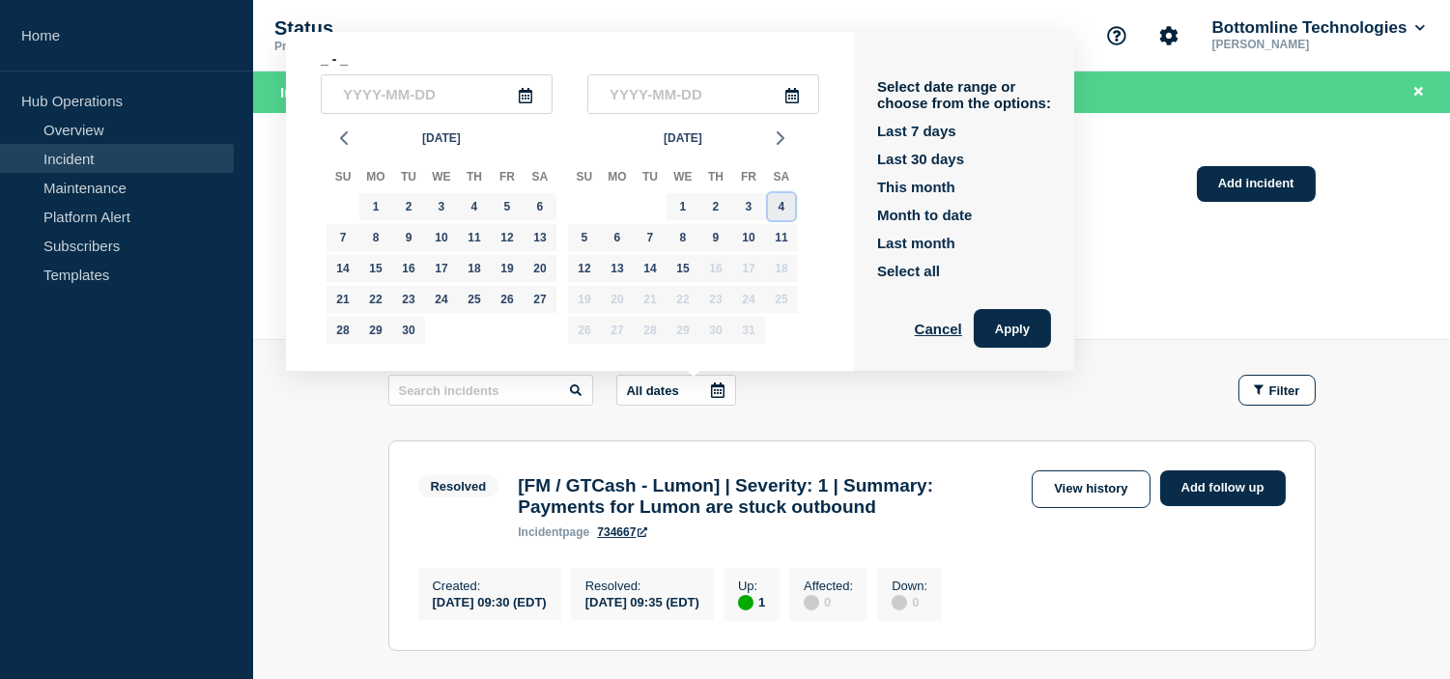
click at [777, 205] on div "4" at bounding box center [781, 206] width 27 height 27
type input "[DATE]"
click at [790, 206] on div "4" at bounding box center [781, 206] width 27 height 27
type input "[DATE]"
click at [1003, 324] on button "Apply" at bounding box center [1012, 328] width 77 height 39
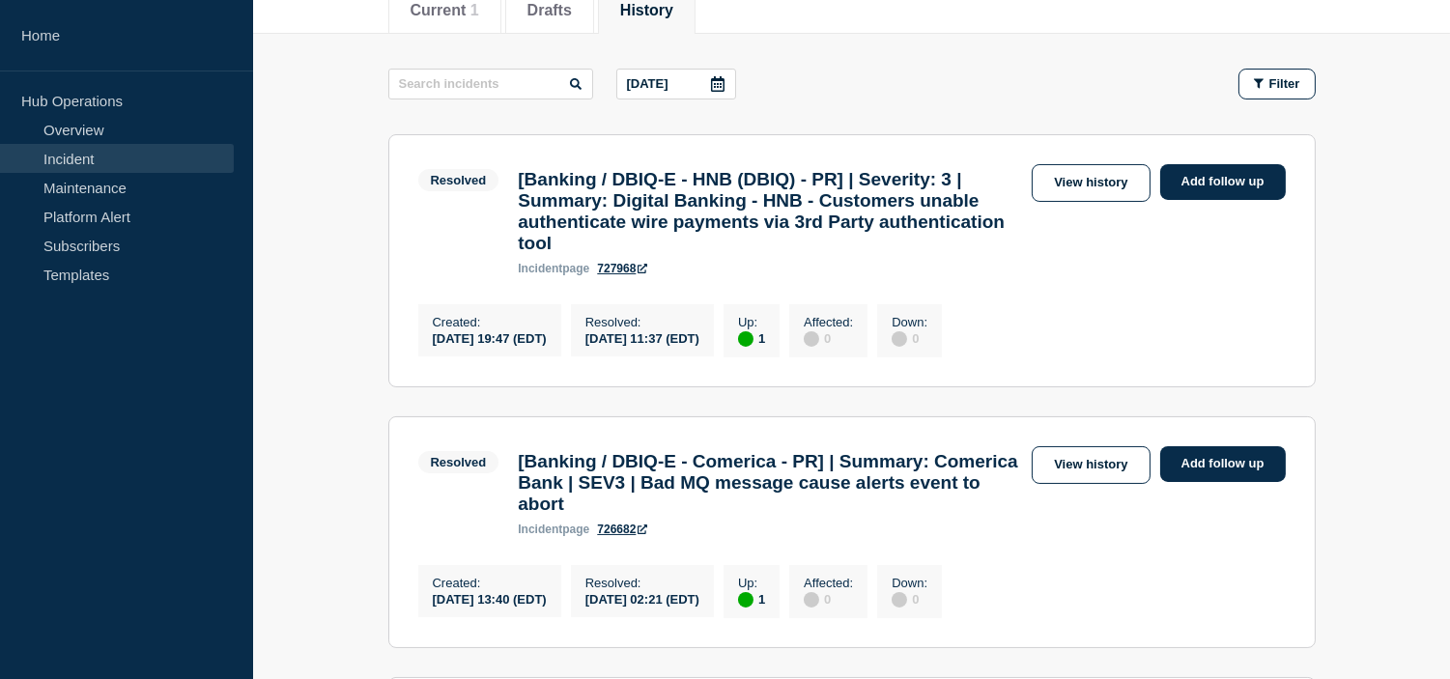
scroll to position [51, 0]
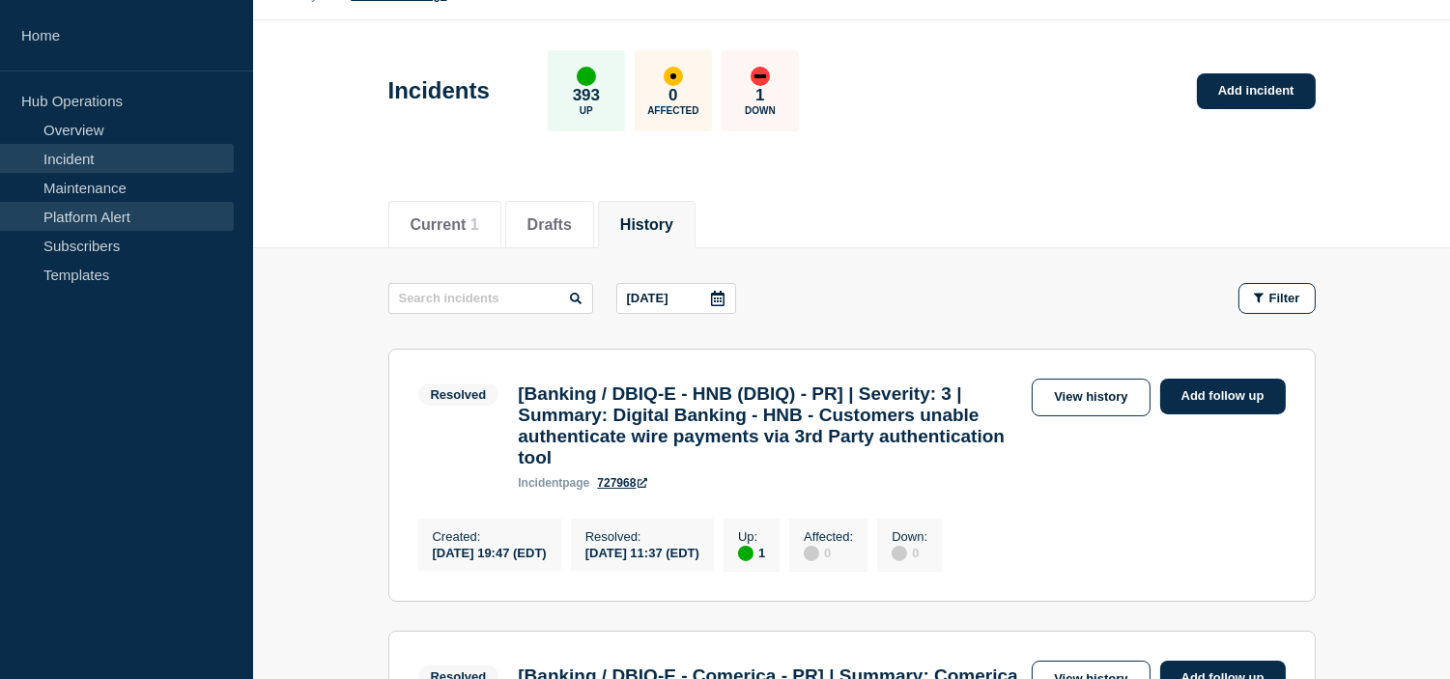
drag, startPoint x: 101, startPoint y: 189, endPoint x: 179, endPoint y: 207, distance: 79.2
click at [101, 189] on link "Maintenance" at bounding box center [117, 187] width 234 height 29
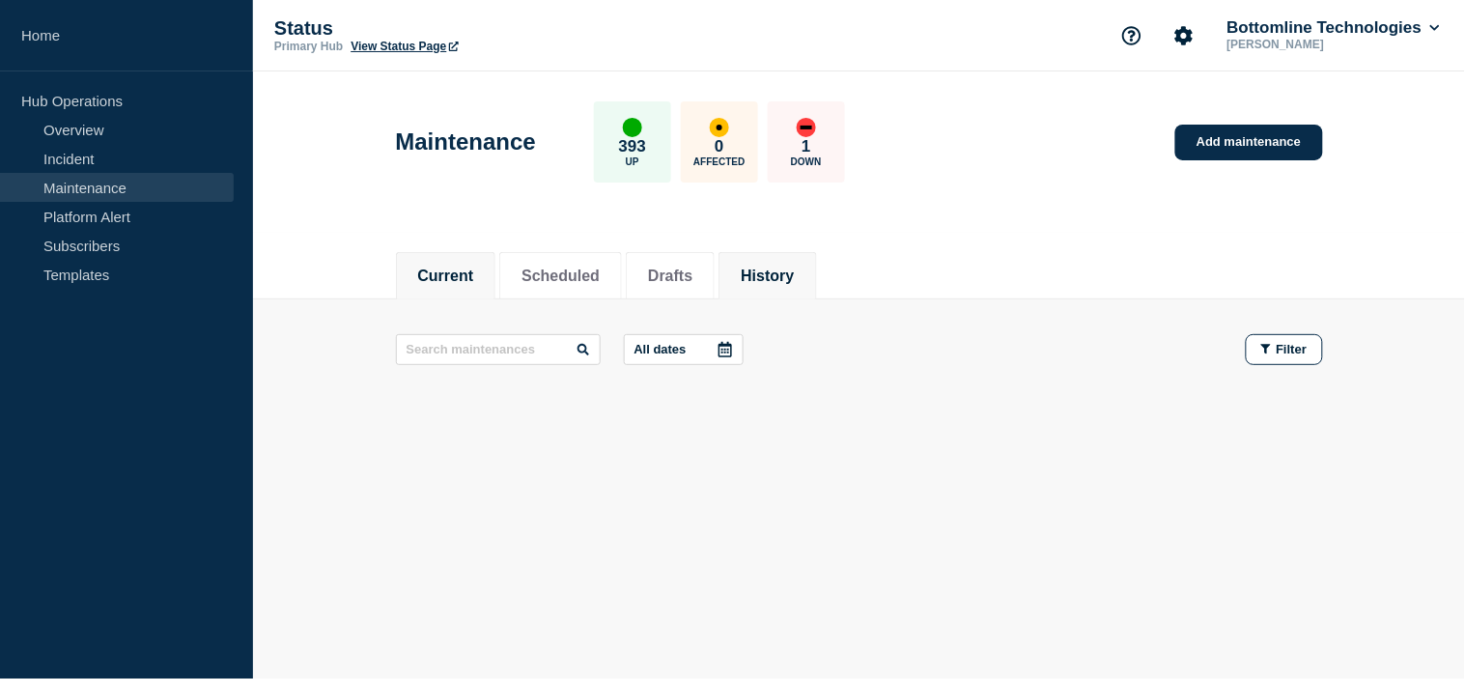
click at [794, 282] on button "History" at bounding box center [767, 276] width 53 height 17
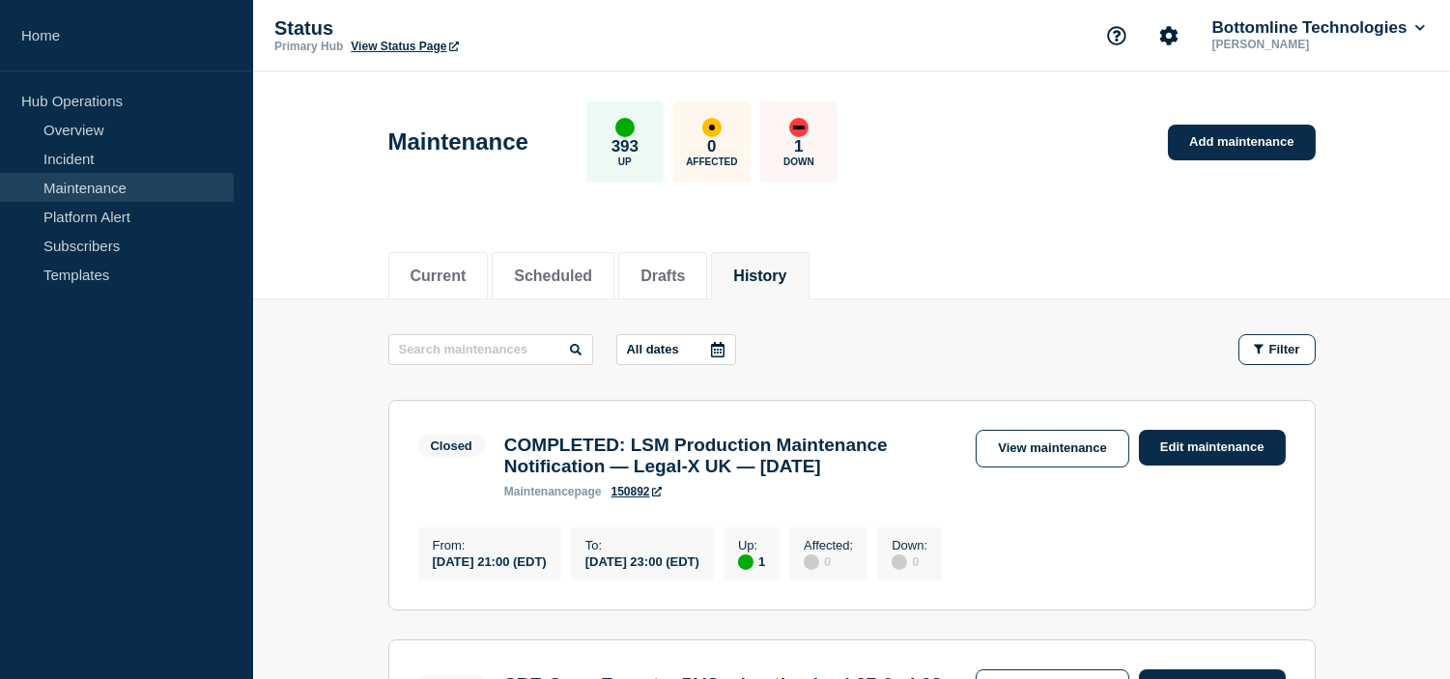
click at [702, 344] on button "All dates" at bounding box center [676, 349] width 120 height 31
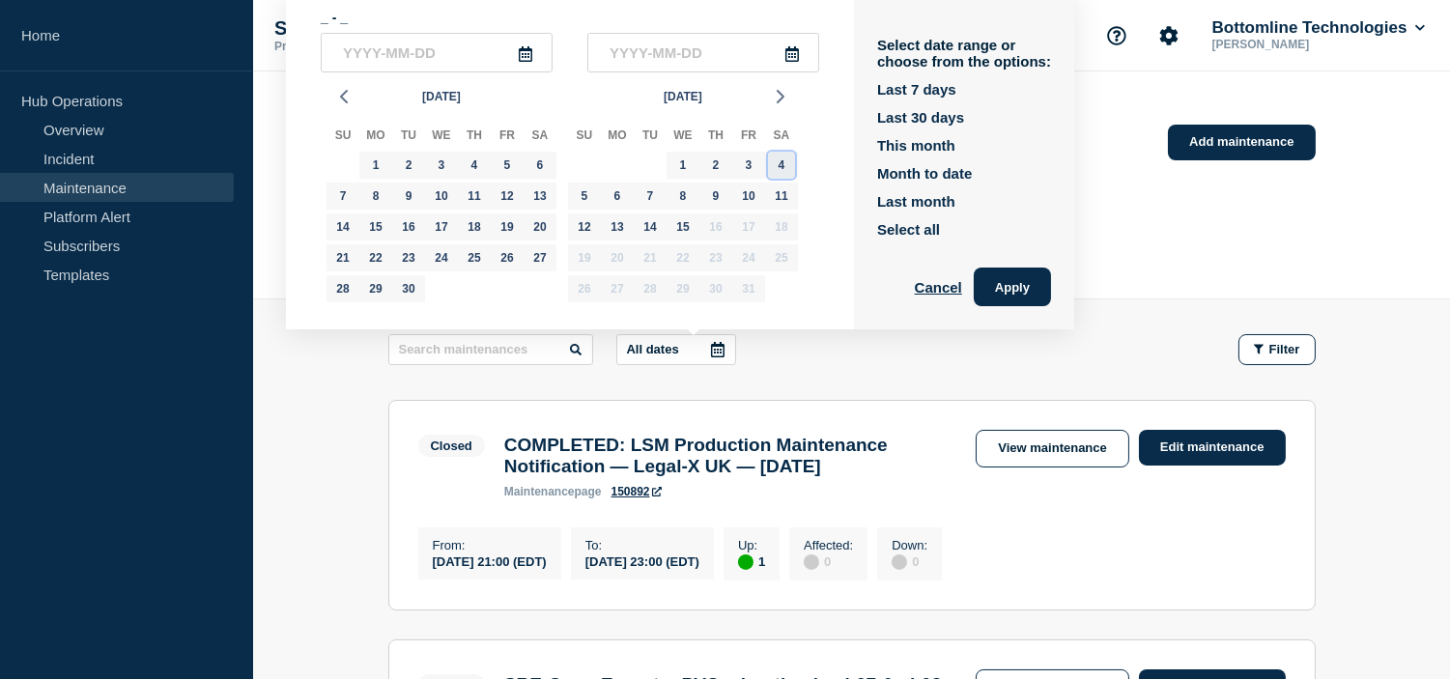
click at [774, 171] on div "4" at bounding box center [781, 165] width 27 height 27
type input "[DATE]"
click at [784, 165] on div "4" at bounding box center [781, 165] width 27 height 27
type input "[DATE]"
click at [1049, 280] on button "Apply" at bounding box center [1012, 287] width 77 height 39
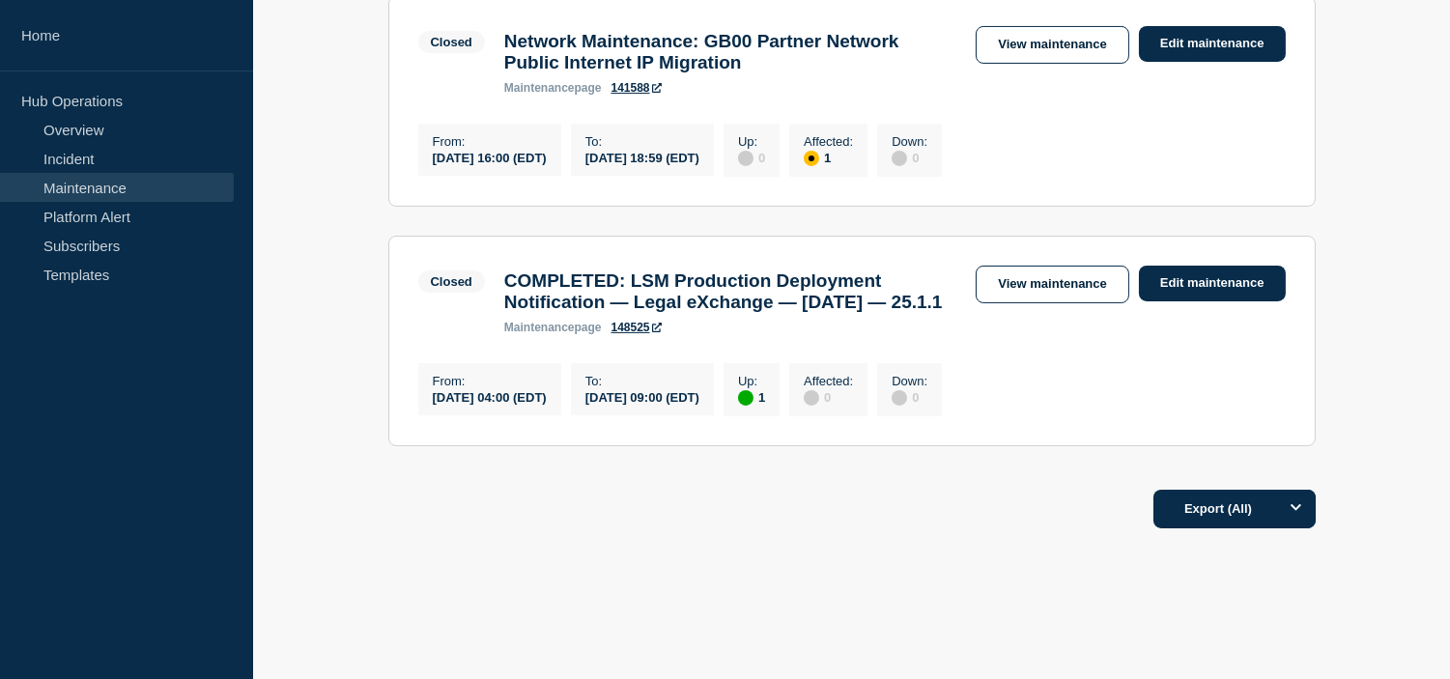
scroll to position [725, 0]
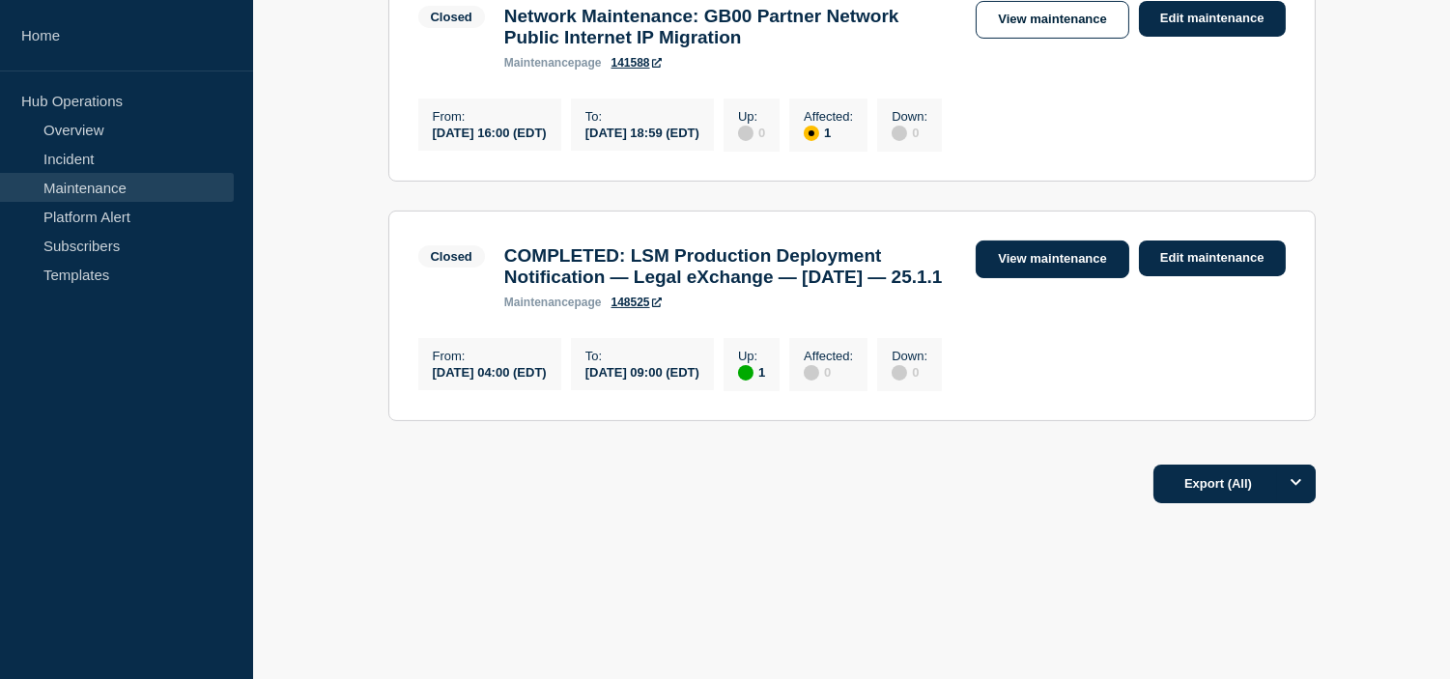
click at [1015, 241] on link "View maintenance" at bounding box center [1052, 260] width 153 height 38
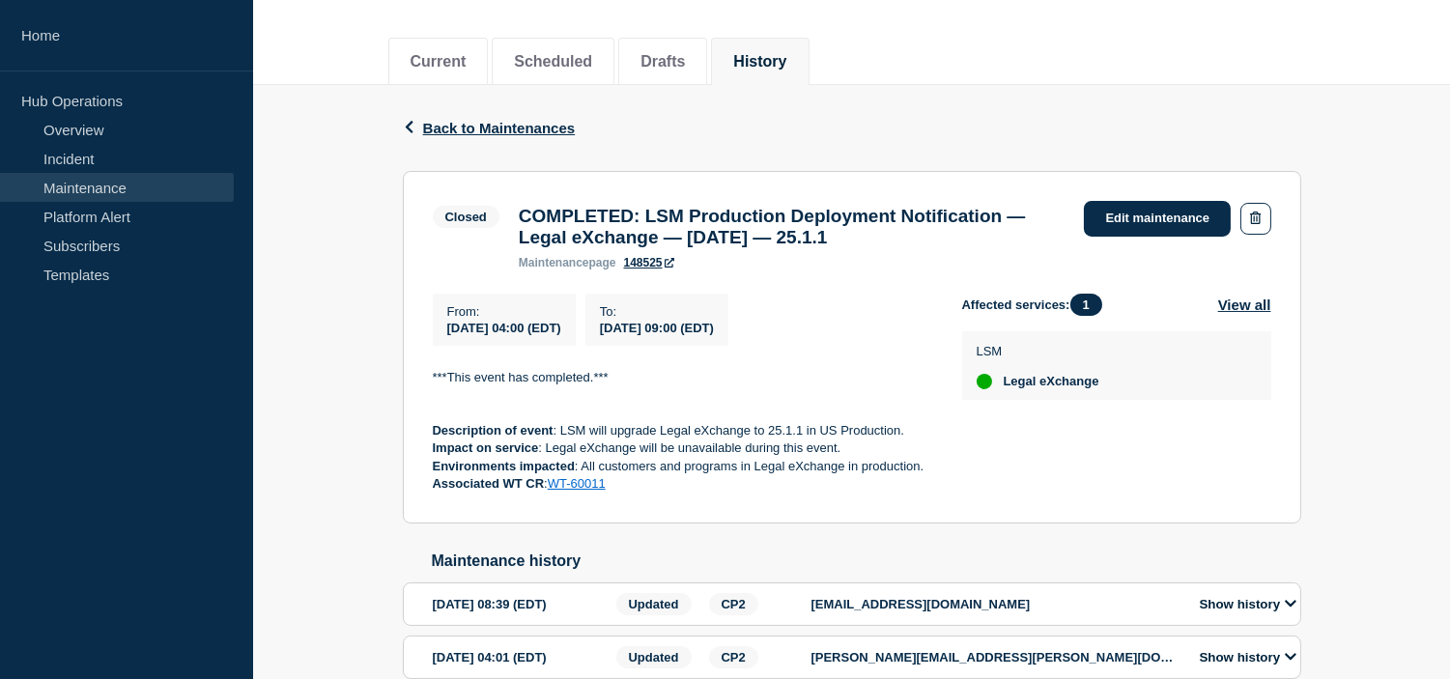
scroll to position [322, 0]
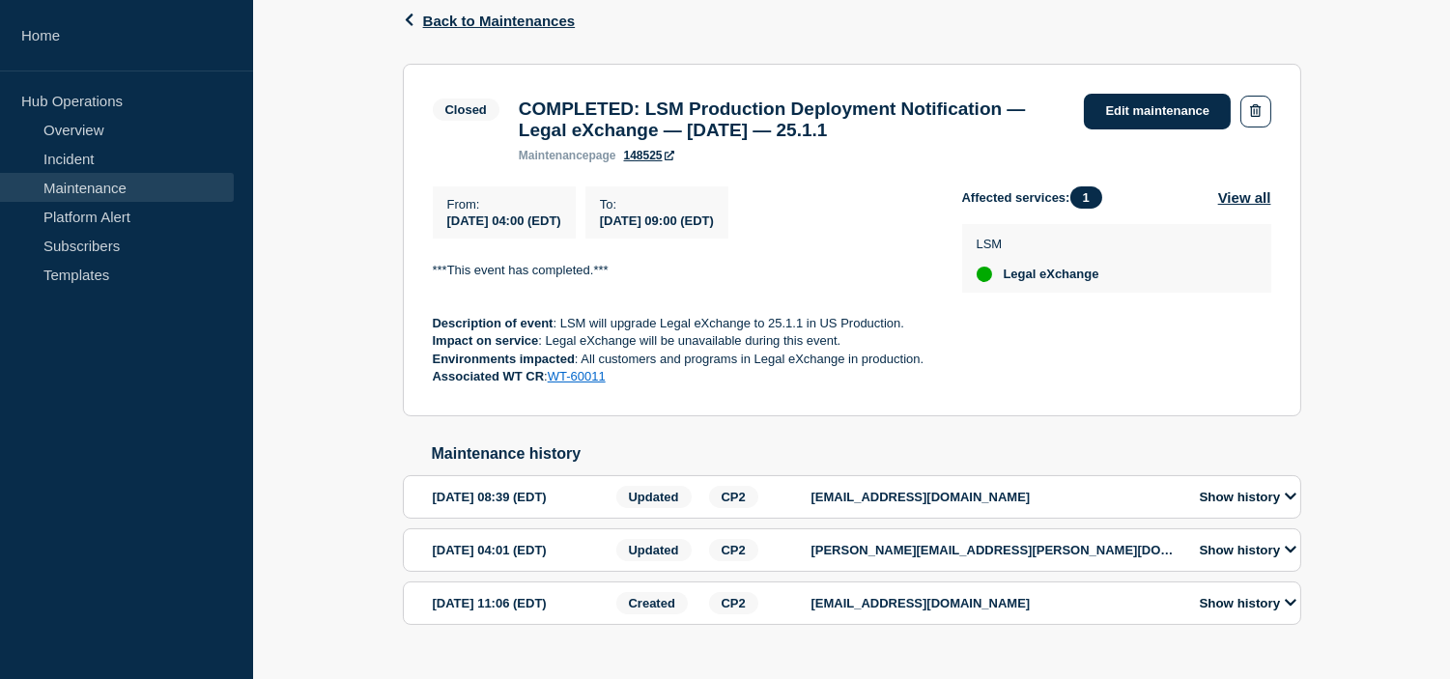
drag, startPoint x: 655, startPoint y: 112, endPoint x: 664, endPoint y: 156, distance: 44.3
click at [664, 141] on h3 "COMPLETED: LSM Production Deployment Notification — Legal eXchange — [DATE] — 2…" at bounding box center [792, 120] width 547 height 43
click at [591, 141] on h3 "COMPLETED: LSM Production Deployment Notification — Legal eXchange — [DATE] — 2…" at bounding box center [792, 120] width 547 height 43
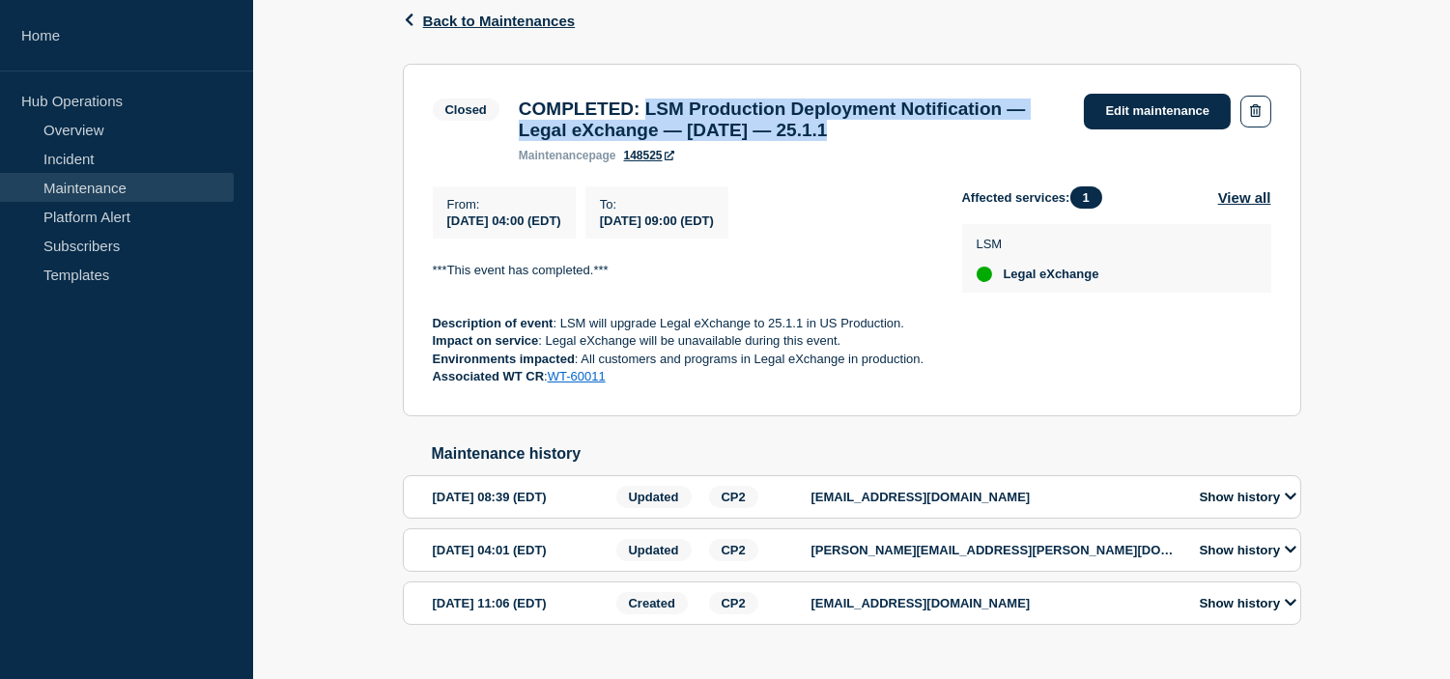
drag, startPoint x: 590, startPoint y: 164, endPoint x: 659, endPoint y: 112, distance: 86.2
click at [659, 112] on h3 "COMPLETED: LSM Production Deployment Notification — Legal eXchange — [DATE] — 2…" at bounding box center [792, 120] width 547 height 43
click at [640, 385] on p "Associated WT CR : WT-60011" at bounding box center [682, 376] width 498 height 17
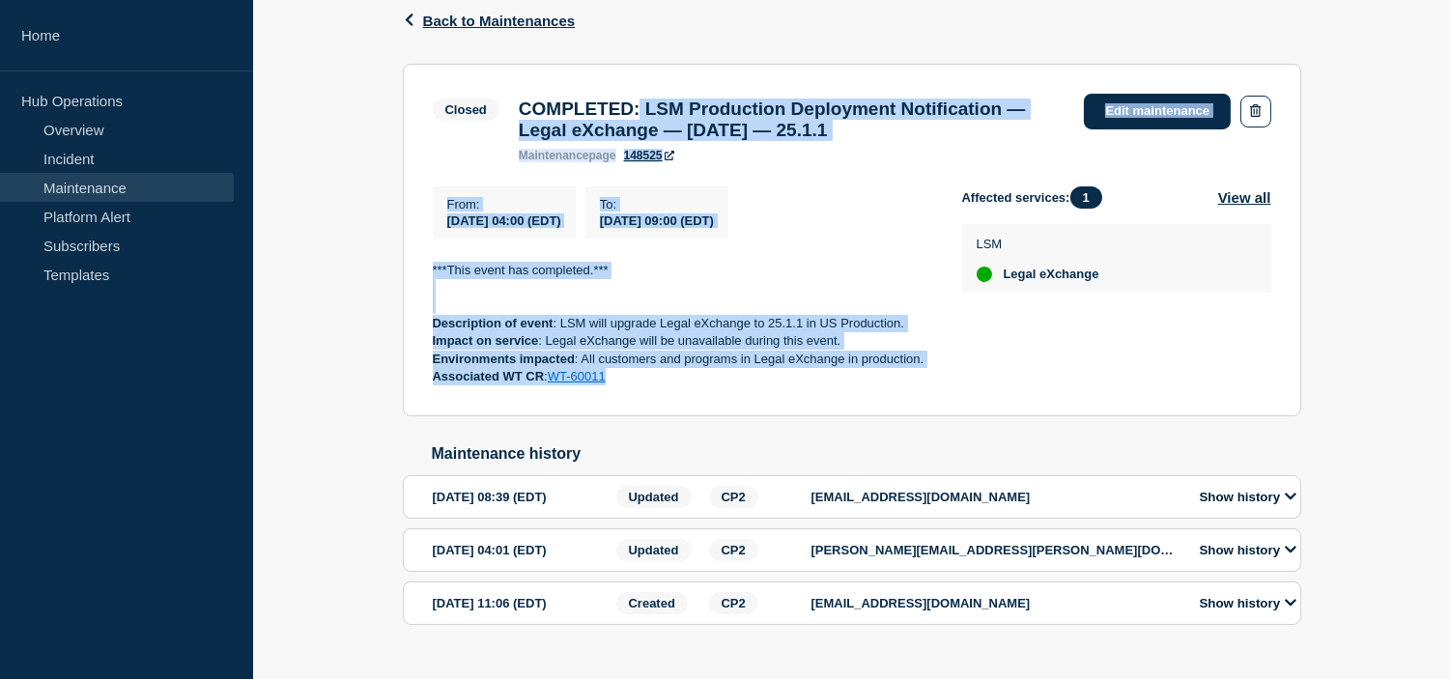
drag, startPoint x: 636, startPoint y: 412, endPoint x: 652, endPoint y: 110, distance: 301.8
click at [652, 110] on section "Closed COMPLETED: LSM Production Deployment Notification — Legal eXchange — [DA…" at bounding box center [852, 240] width 898 height 353
click at [659, 103] on h3 "COMPLETED: LSM Production Deployment Notification — Legal eXchange — [DATE] — 2…" at bounding box center [792, 120] width 547 height 43
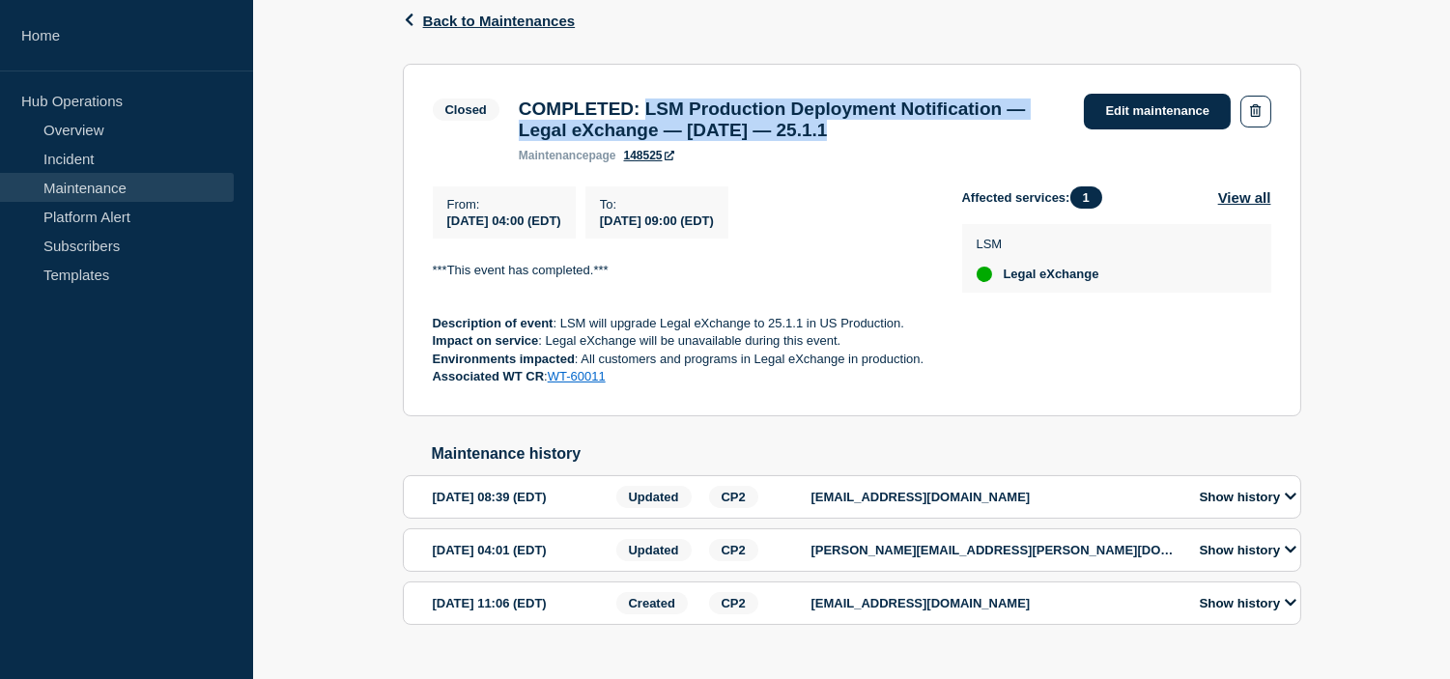
drag, startPoint x: 658, startPoint y: 104, endPoint x: 662, endPoint y: 156, distance: 52.3
click at [662, 141] on h3 "COMPLETED: LSM Production Deployment Notification — Legal eXchange — [DATE] — 2…" at bounding box center [792, 120] width 547 height 43
drag, startPoint x: 445, startPoint y: 234, endPoint x: 838, endPoint y: 254, distance: 392.7
click at [838, 239] on div "From : [DATE] 04:00 (EDT) To : [DATE] 09:00 (EDT)" at bounding box center [697, 212] width 529 height 52
copy div "From : [DATE] 04:00 (EDT) To : [DATE] 09:00 (EDT)"
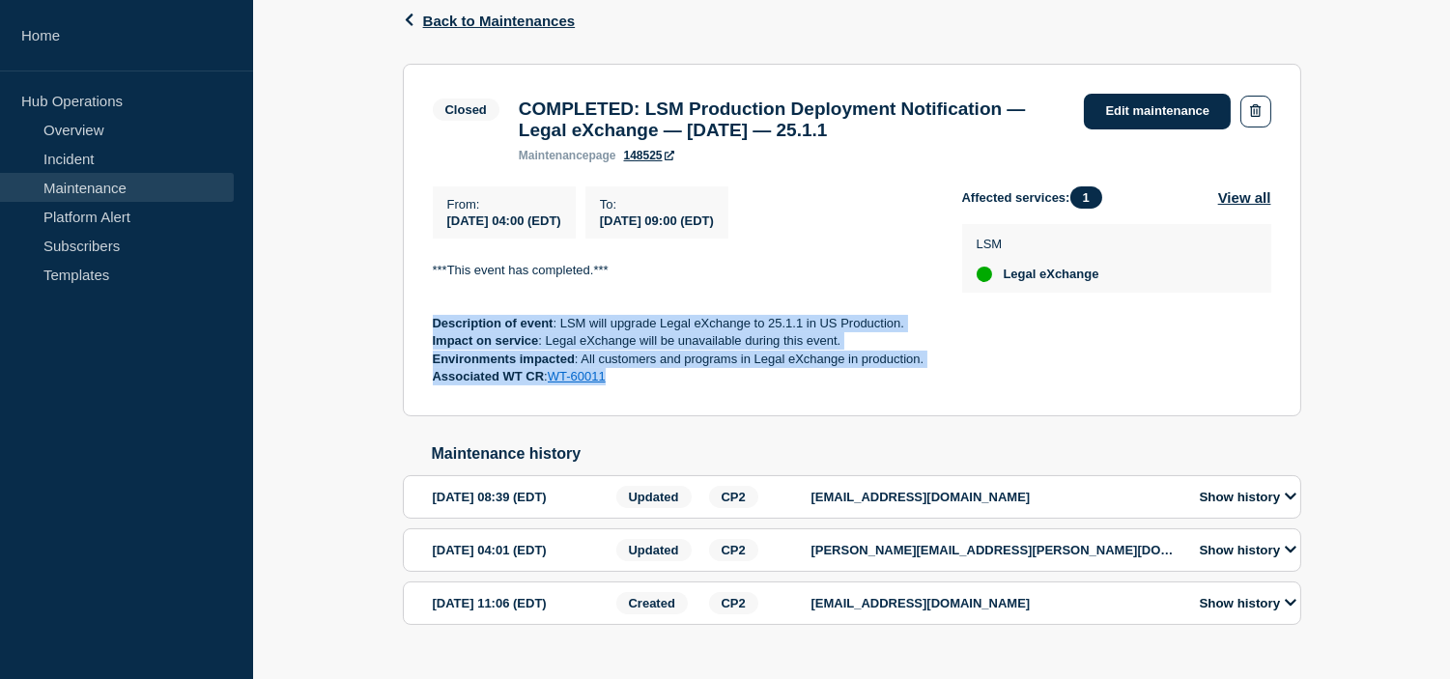
drag, startPoint x: 635, startPoint y: 412, endPoint x: 429, endPoint y: 357, distance: 213.0
click at [429, 357] on section "Closed COMPLETED: LSM Production Deployment Notification — Legal eXchange — [DA…" at bounding box center [852, 240] width 898 height 353
copy div "Description of event : LSM will upgrade Legal eXchange to 25.1.1 in US Producti…"
click at [711, 385] on p "Associated WT CR : WT-60011" at bounding box center [682, 376] width 498 height 17
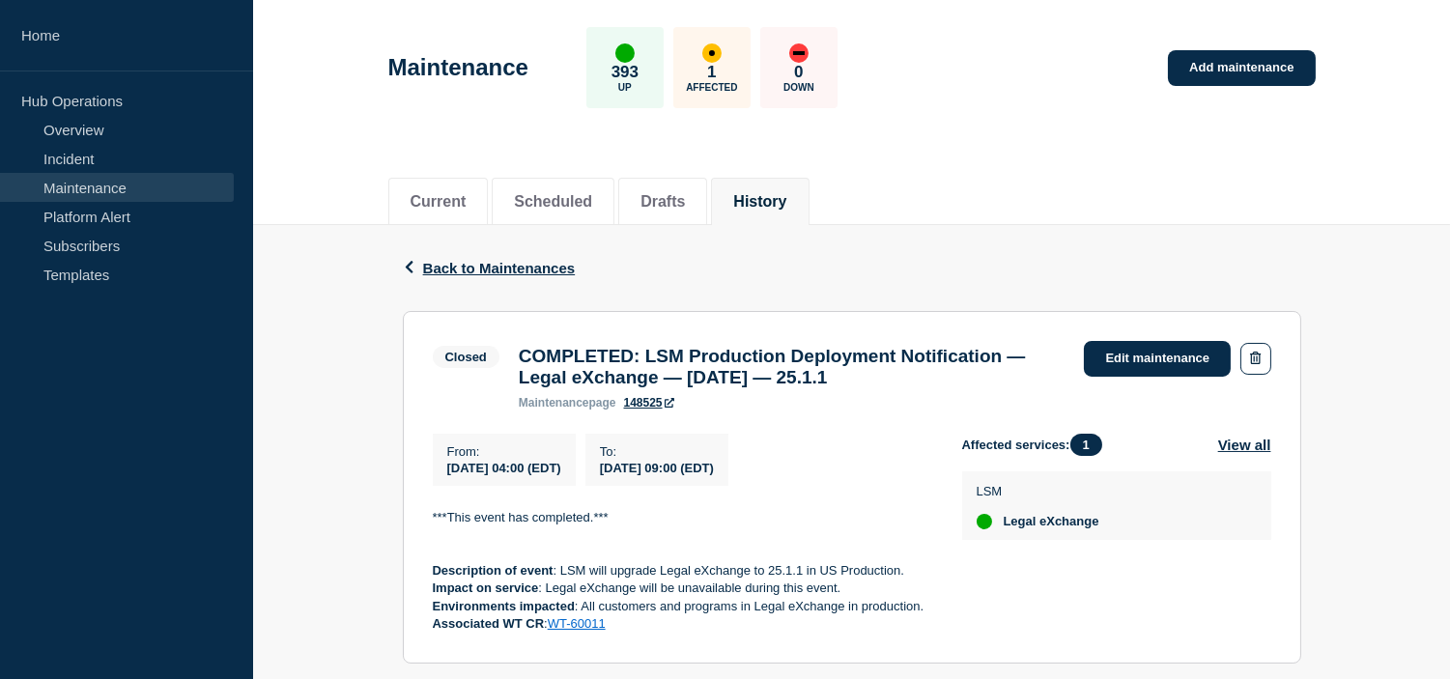
scroll to position [397, 0]
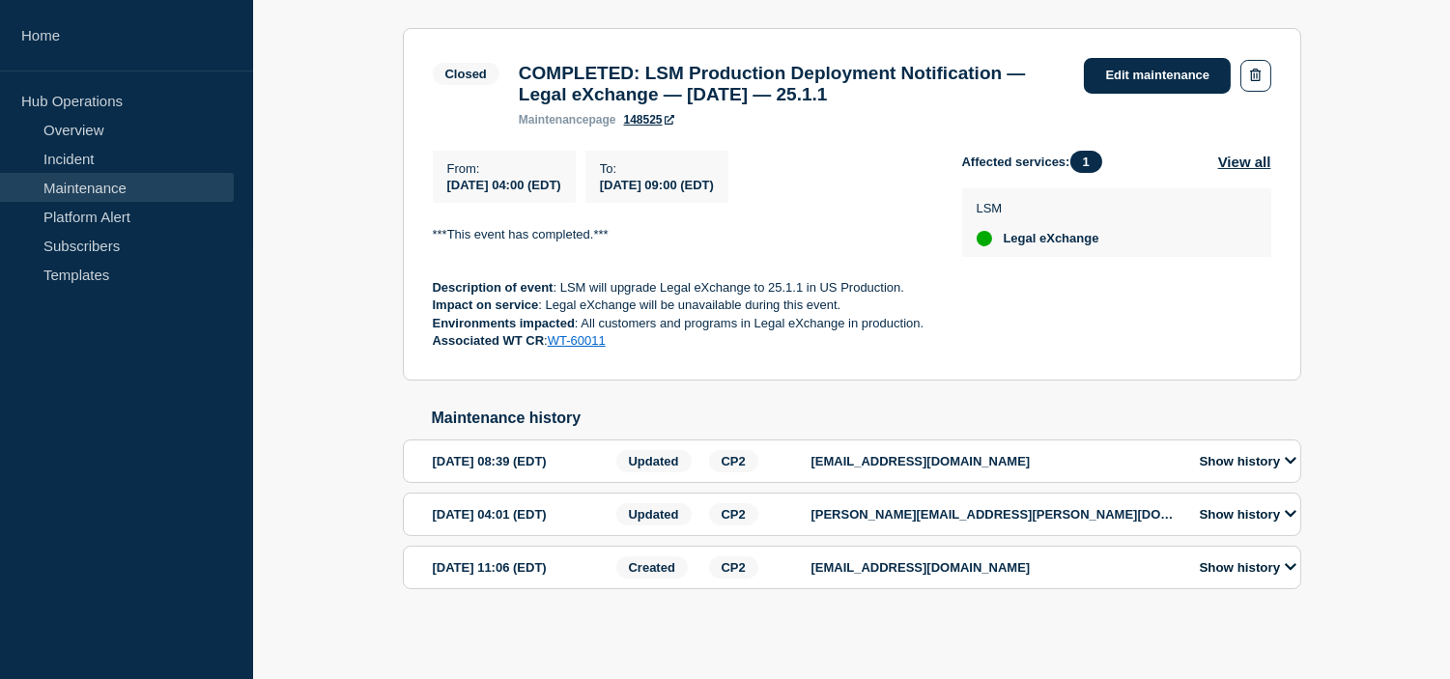
click at [1234, 564] on button "Show history" at bounding box center [1248, 567] width 108 height 16
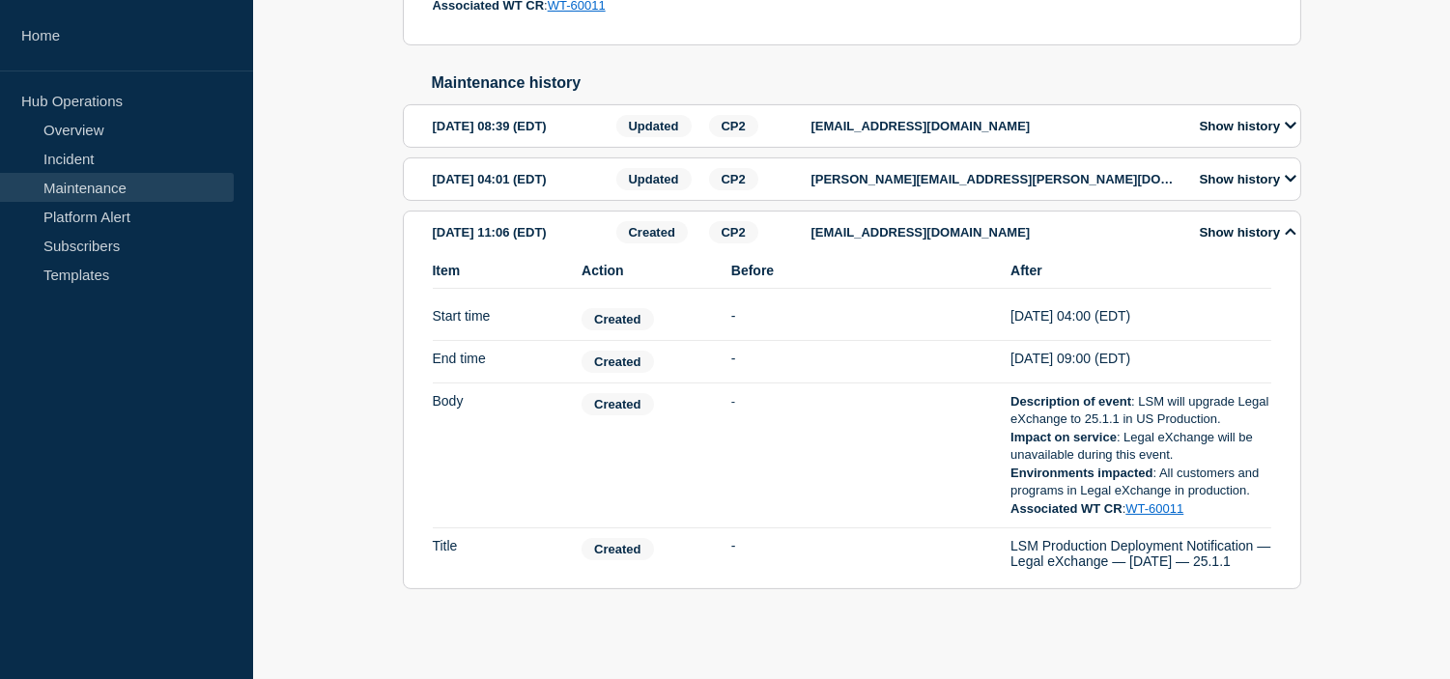
scroll to position [746, 0]
click at [1247, 171] on button "Show history" at bounding box center [1248, 179] width 108 height 16
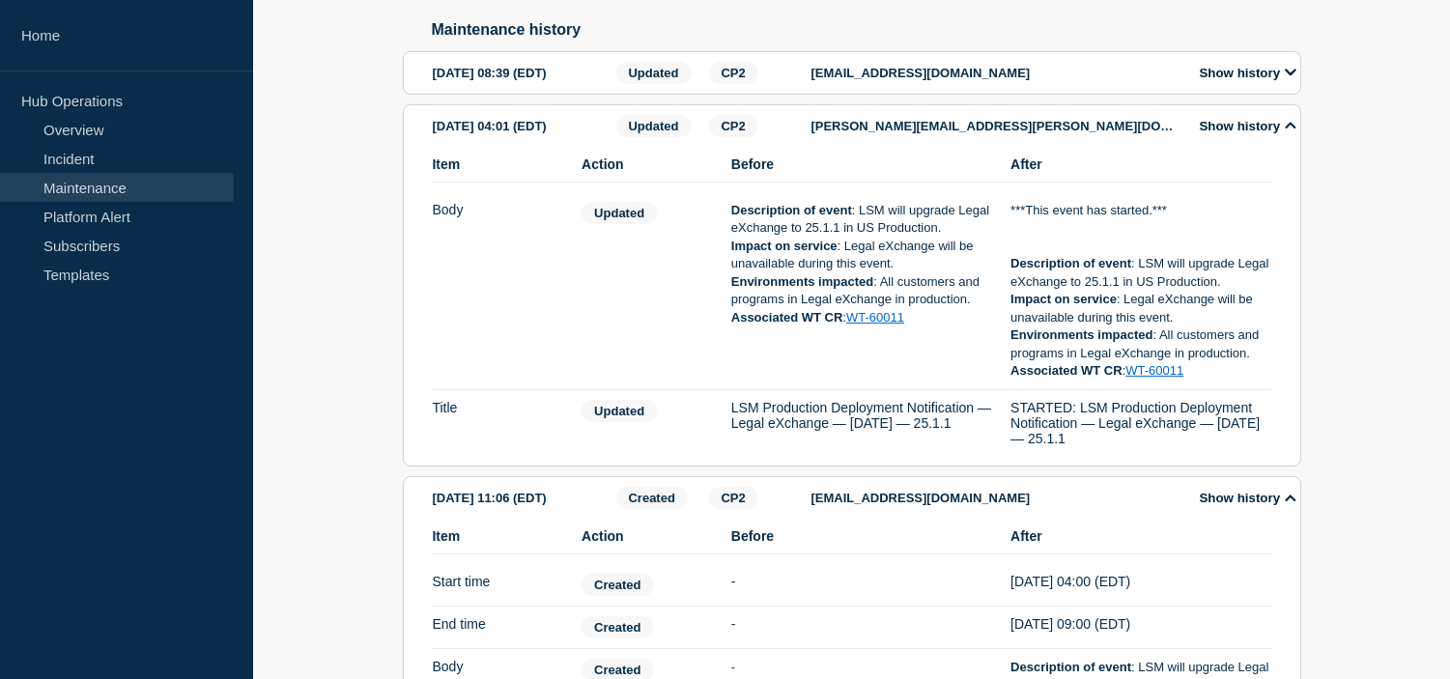
click at [1229, 134] on button "Show history" at bounding box center [1248, 126] width 108 height 16
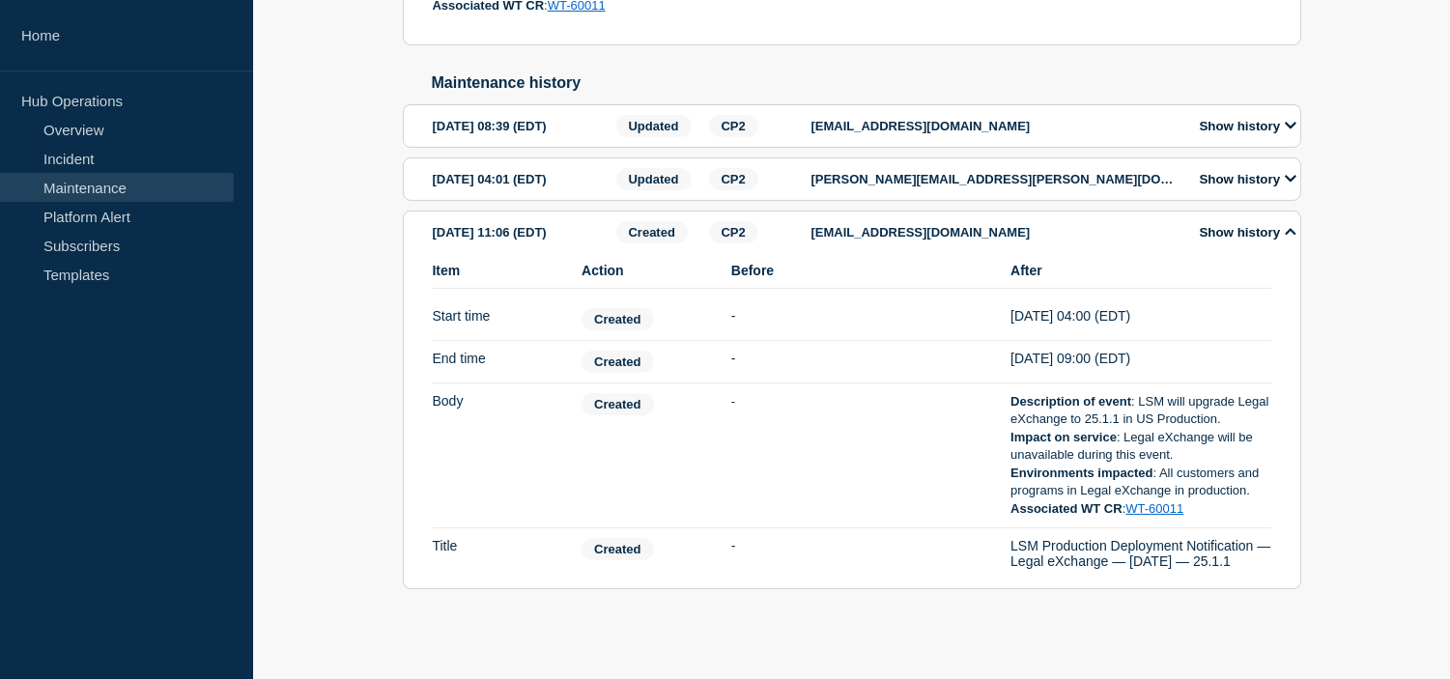
click at [1230, 118] on button "Show history" at bounding box center [1248, 126] width 108 height 16
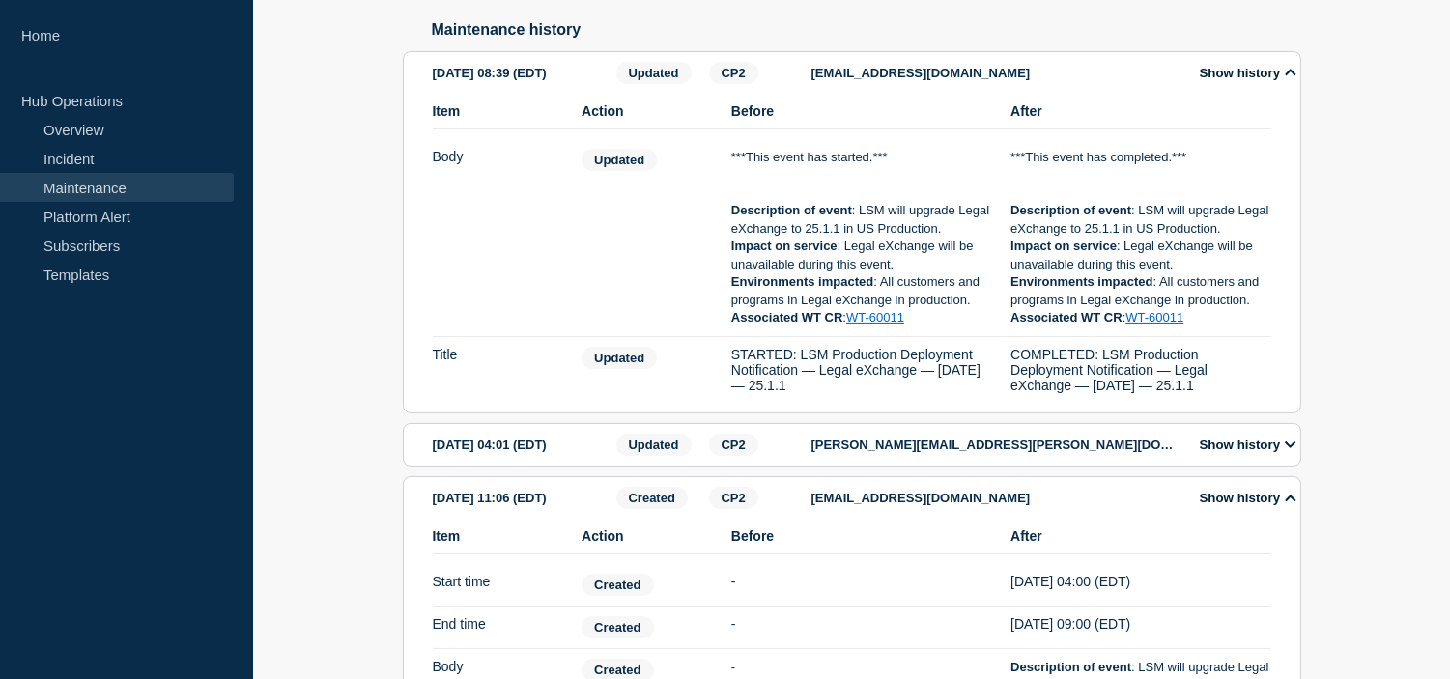
click at [1230, 81] on button "Show history" at bounding box center [1248, 73] width 108 height 16
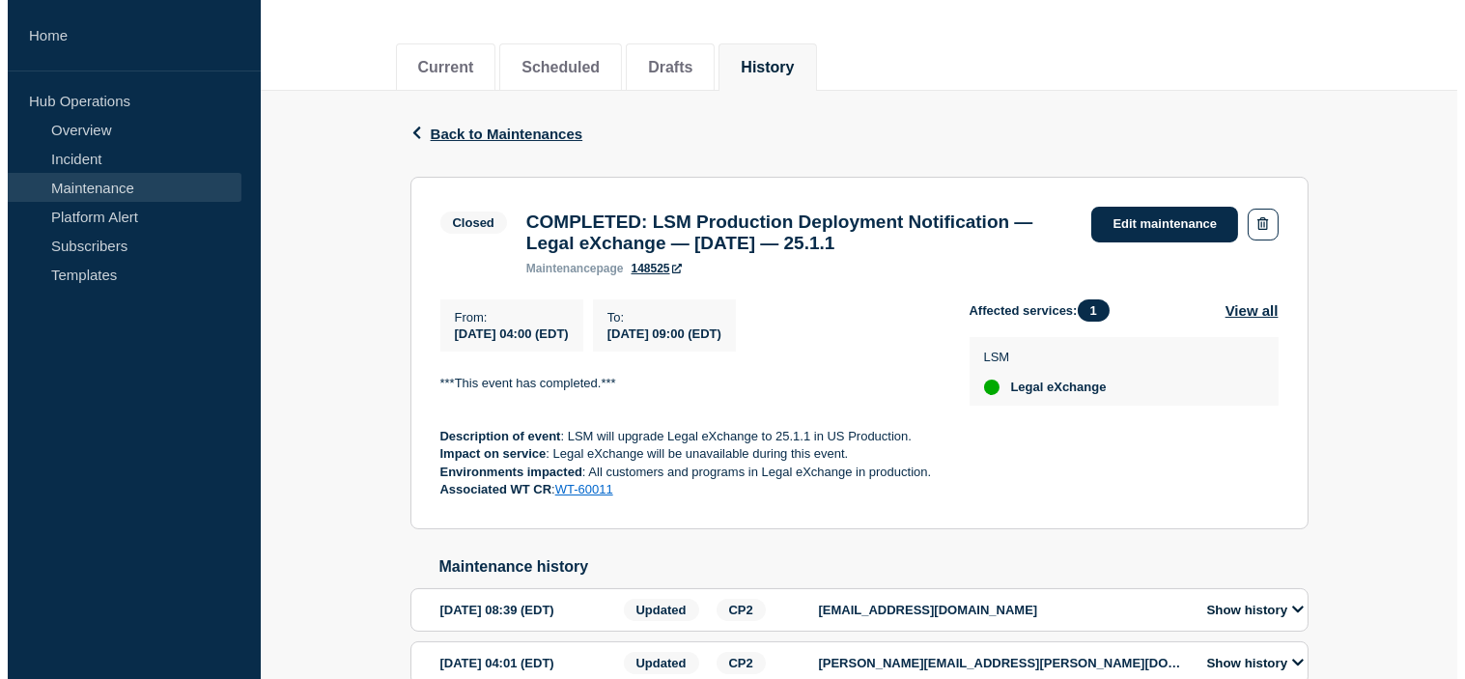
scroll to position [0, 0]
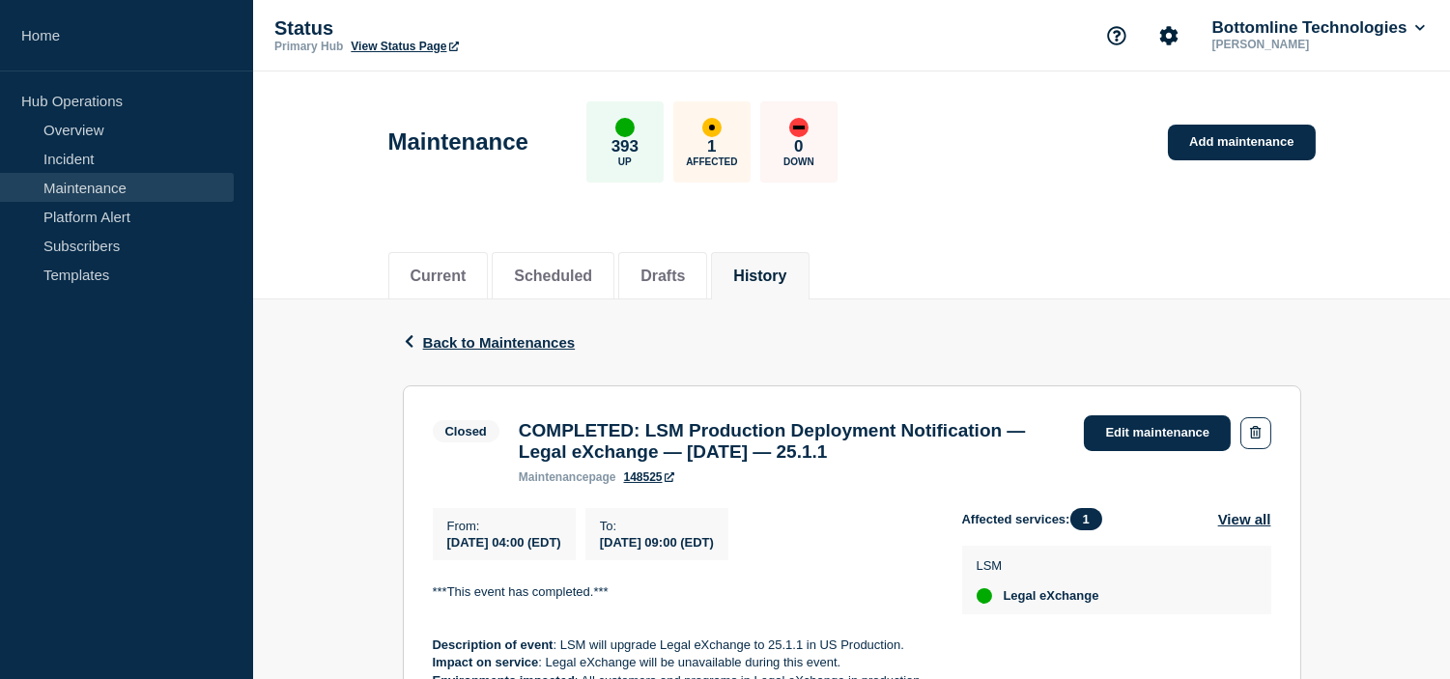
click at [152, 190] on link "Maintenance" at bounding box center [117, 187] width 234 height 29
